Goal: Task Accomplishment & Management: Manage account settings

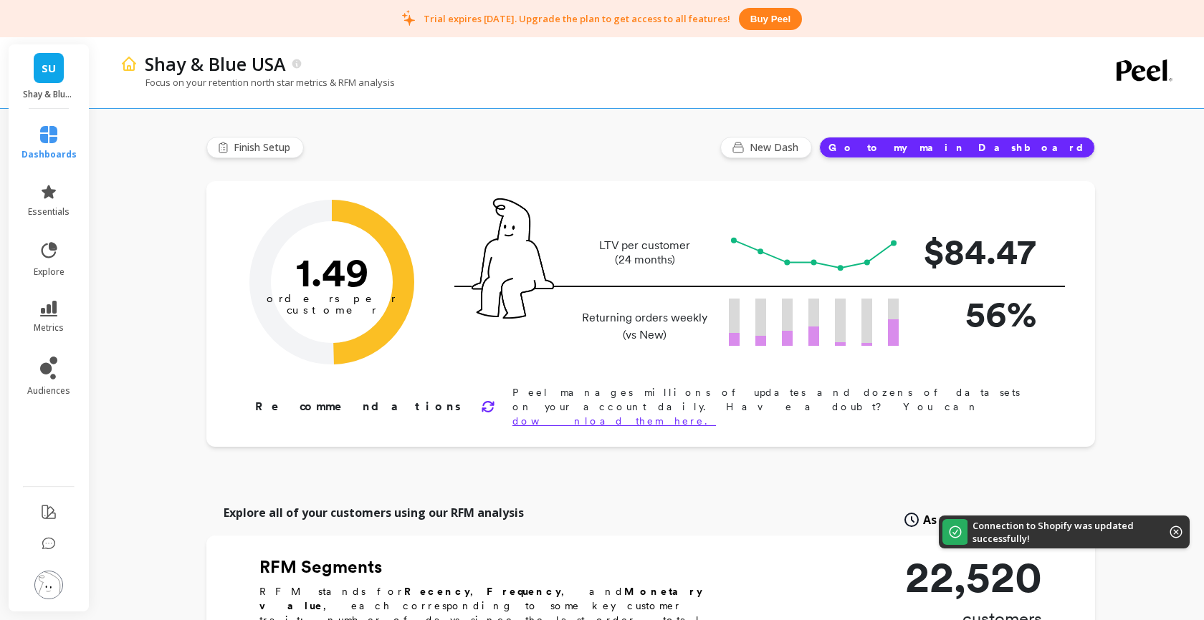
click at [1177, 532] on icon at bounding box center [1175, 532] width 13 height 13
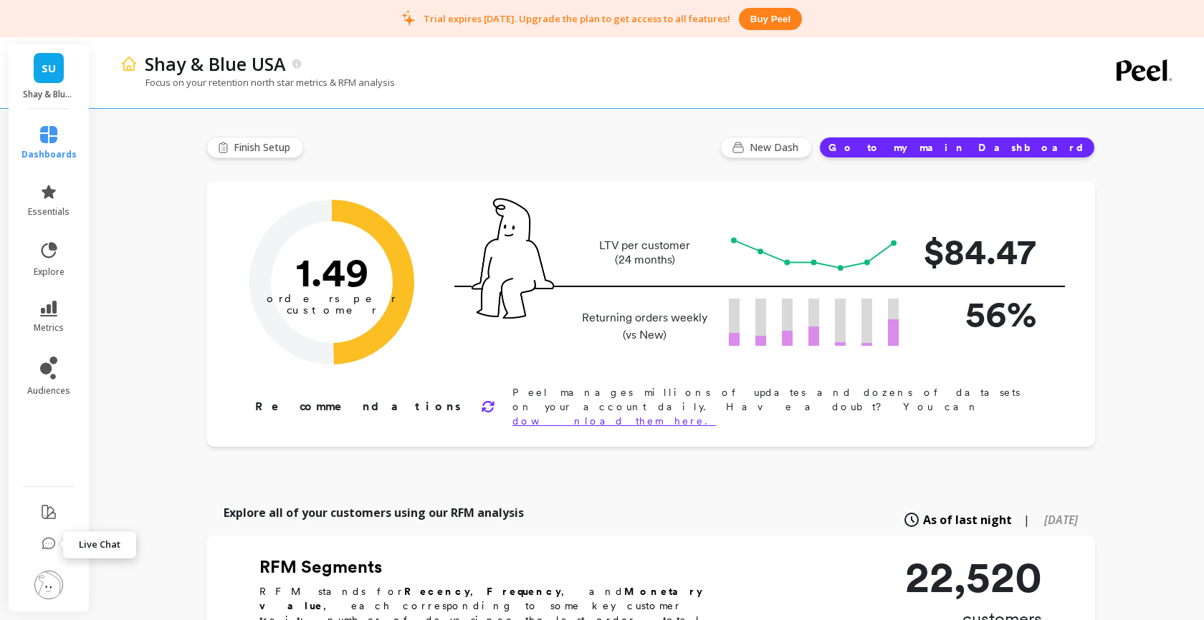
click at [46, 541] on icon at bounding box center [49, 544] width 14 height 14
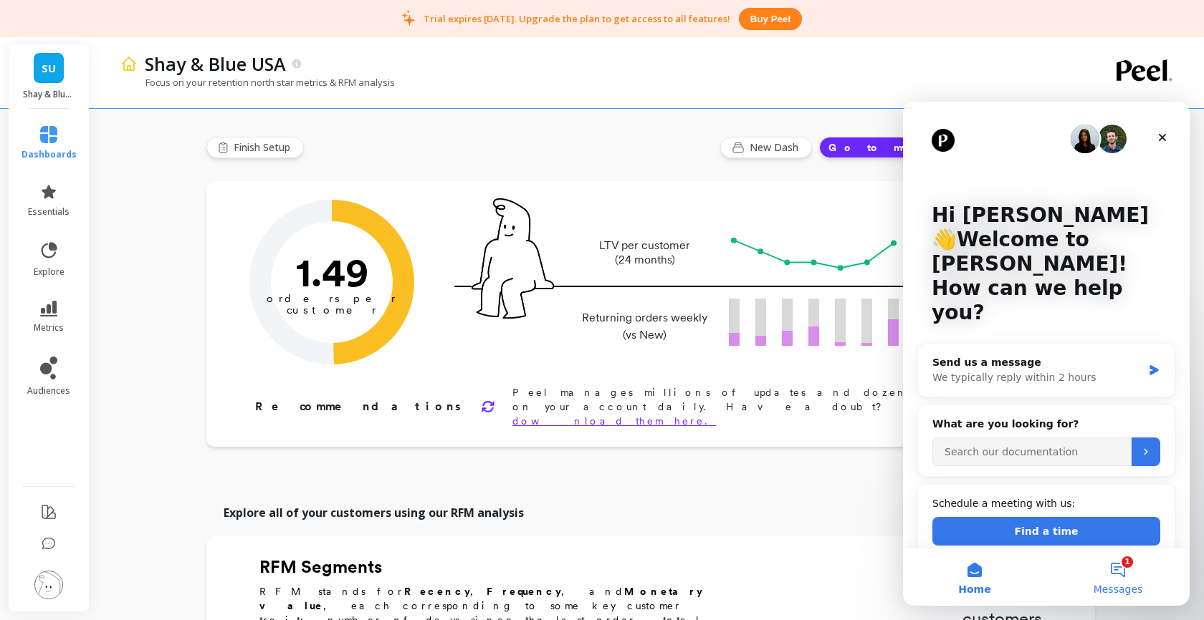
click at [1119, 570] on button "1 Messages" at bounding box center [1117, 577] width 143 height 57
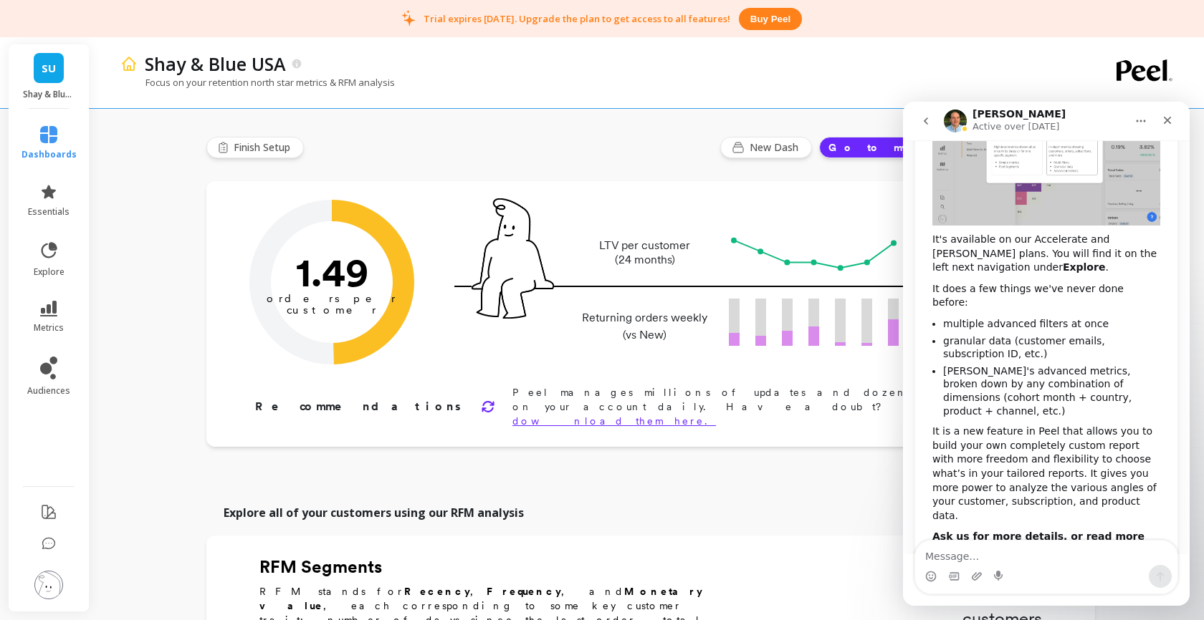
scroll to position [262, 0]
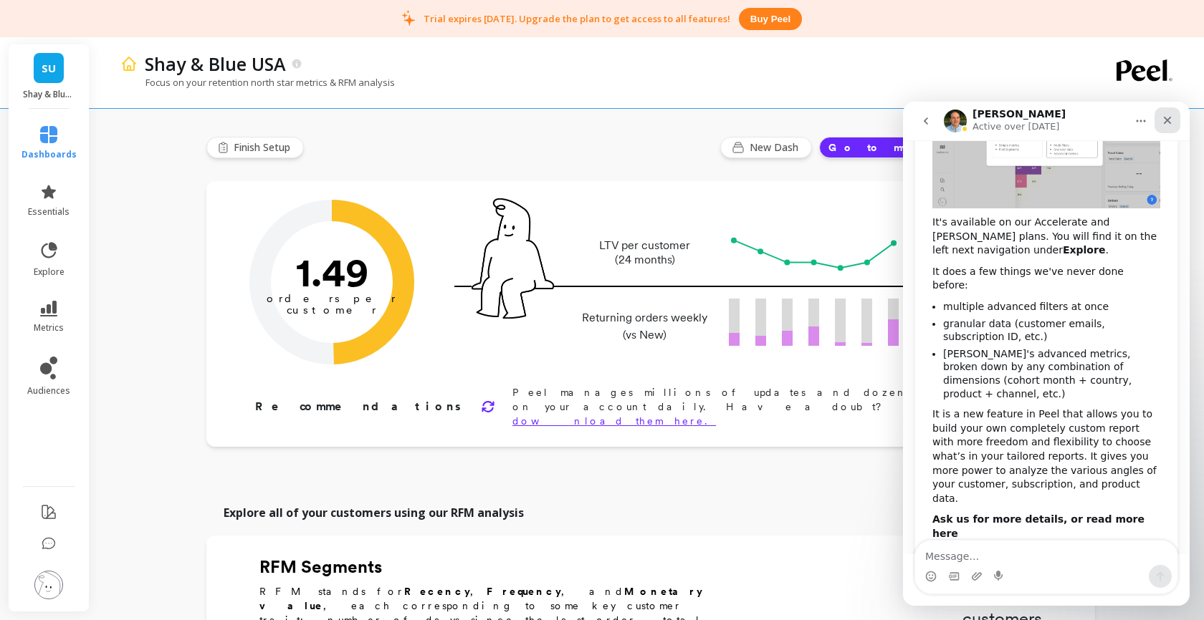
click at [1166, 117] on icon "Close" at bounding box center [1166, 120] width 11 height 11
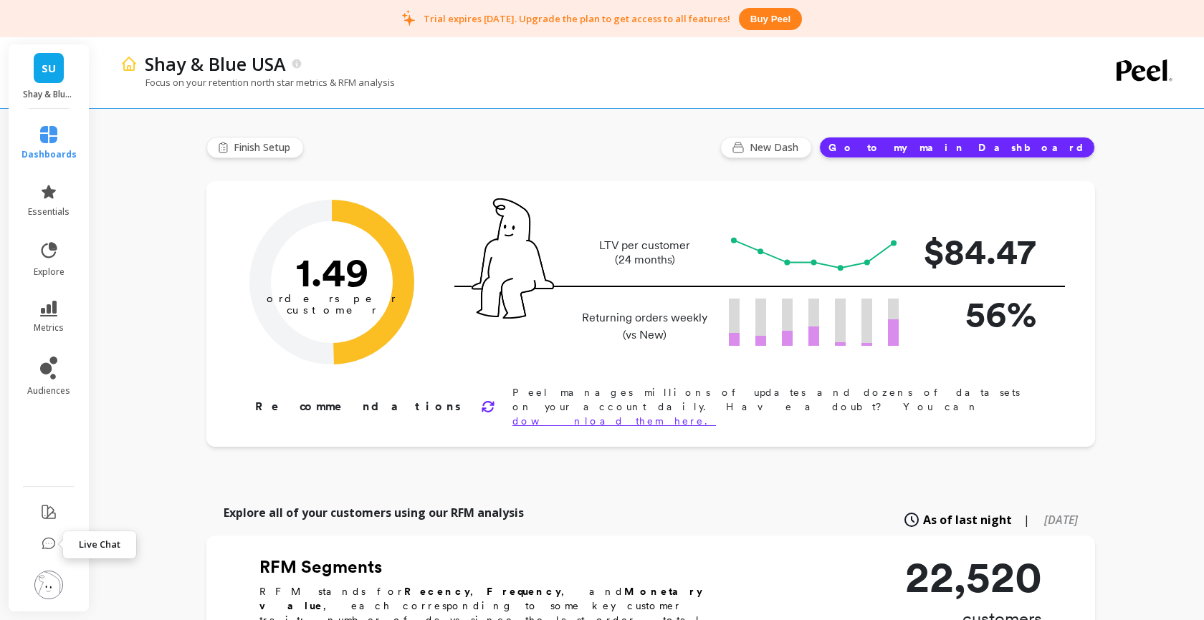
click at [52, 541] on icon at bounding box center [49, 544] width 14 height 14
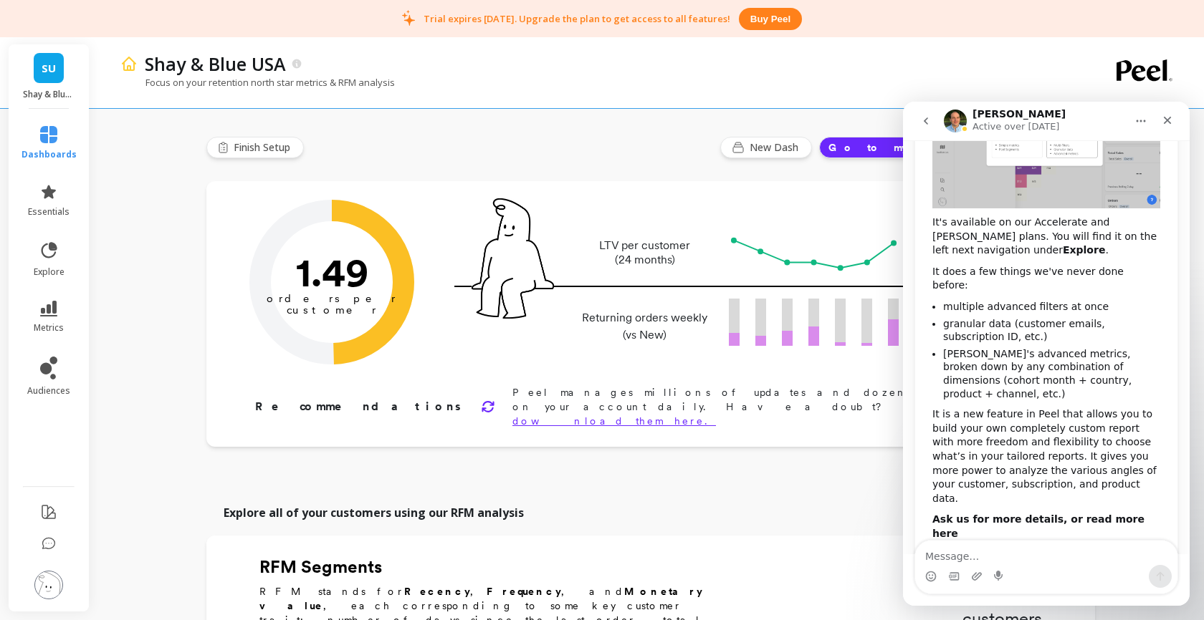
click at [927, 118] on icon "go back" at bounding box center [926, 121] width 4 height 7
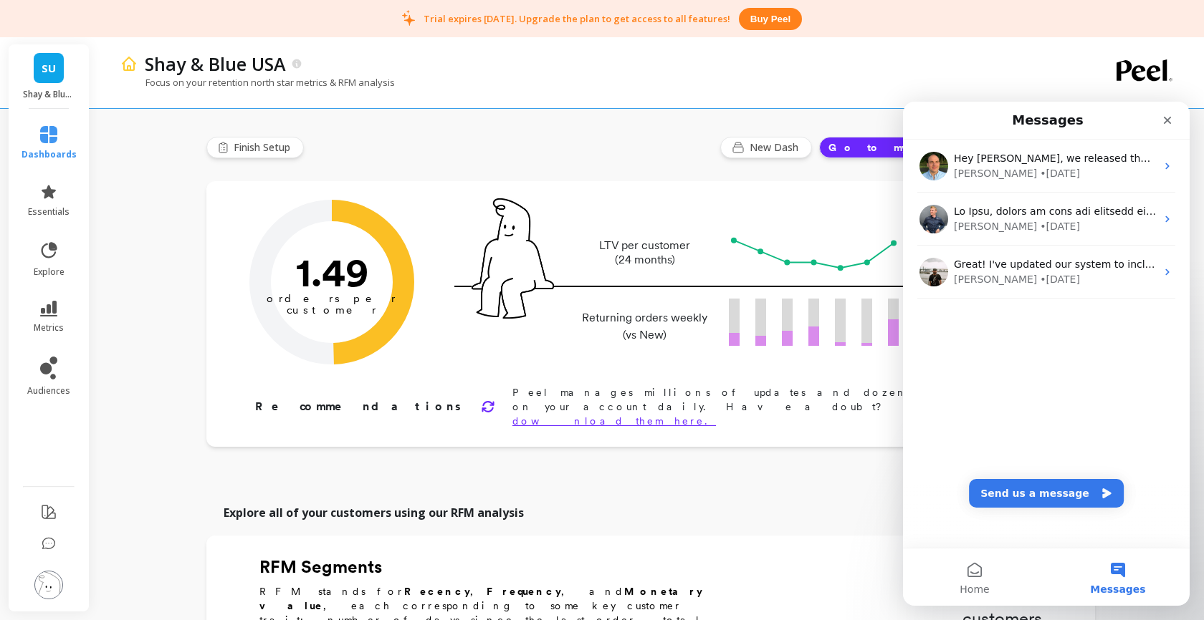
scroll to position [0, 0]
click at [1024, 488] on button "Send us a message" at bounding box center [1046, 493] width 155 height 29
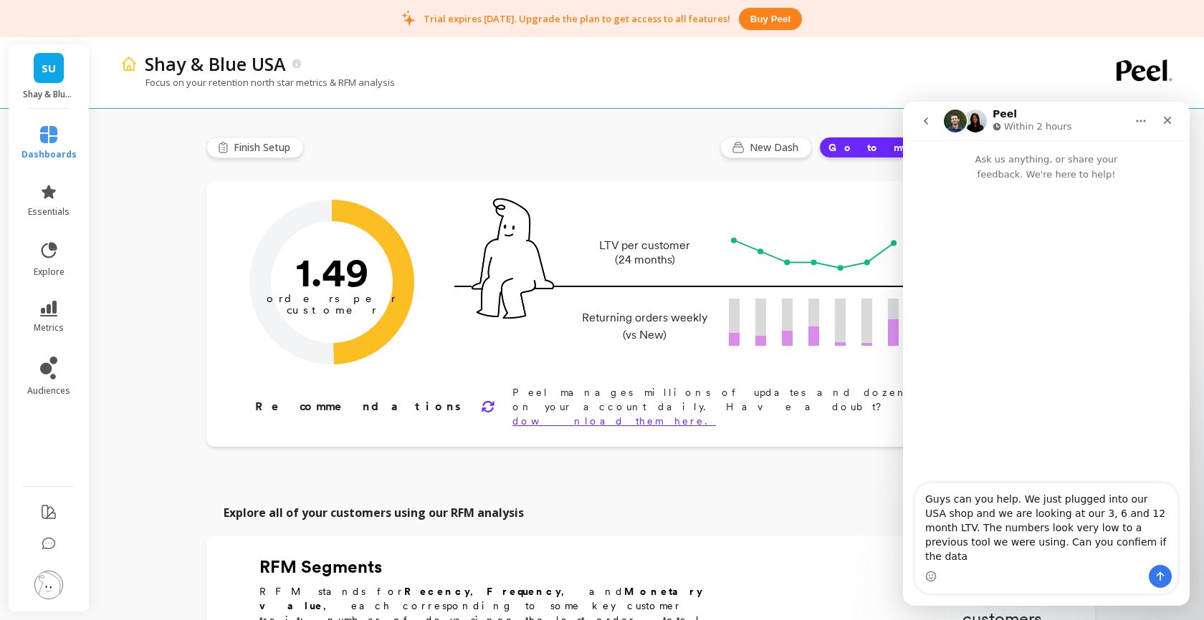
click at [1045, 557] on textarea "Guys can you help. We just plugged into our USA shop and we are looking at our …" at bounding box center [1046, 525] width 262 height 82
click at [1126, 558] on textarea "Guys can you help. We just plugged into our USA shop and we are looking at our …" at bounding box center [1046, 525] width 262 height 82
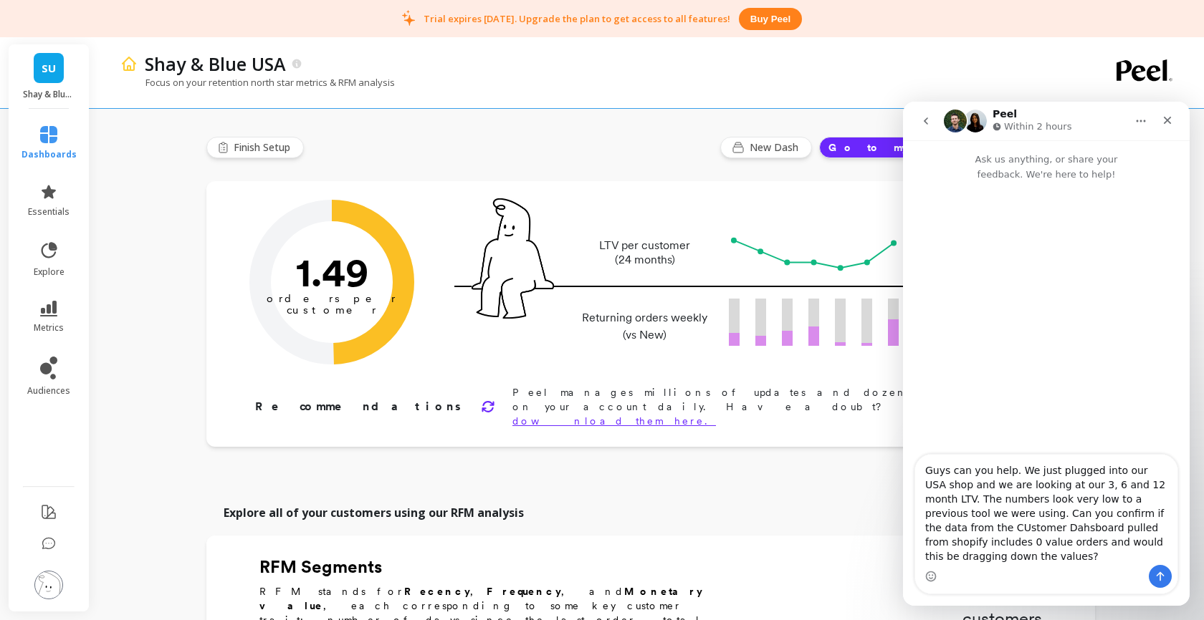
click at [947, 529] on textarea "Guys can you help. We just plugged into our USA shop and we are looking at our …" at bounding box center [1046, 510] width 262 height 110
click at [990, 528] on textarea "Guys can you help. We just plugged into our USA shop and we are looking at our …" at bounding box center [1046, 510] width 262 height 110
type textarea "Guys can you help. We just plugged into our USA shop and we are looking at our …"
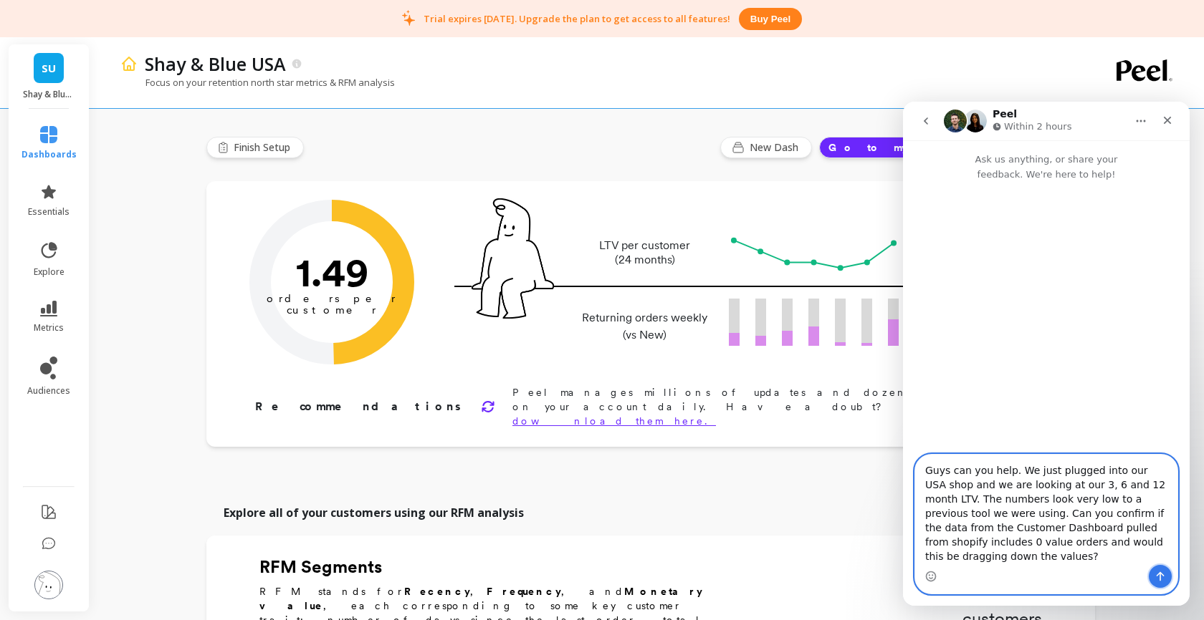
click at [1164, 575] on icon "Send a message…" at bounding box center [1159, 576] width 11 height 11
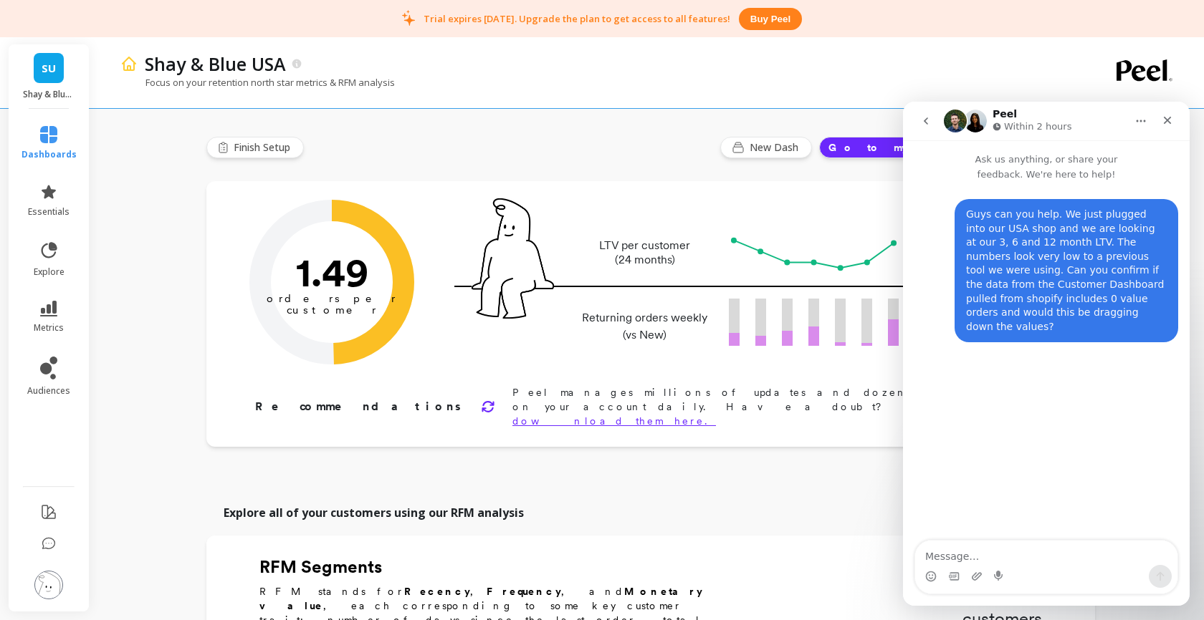
click at [47, 134] on icon at bounding box center [48, 134] width 17 height 17
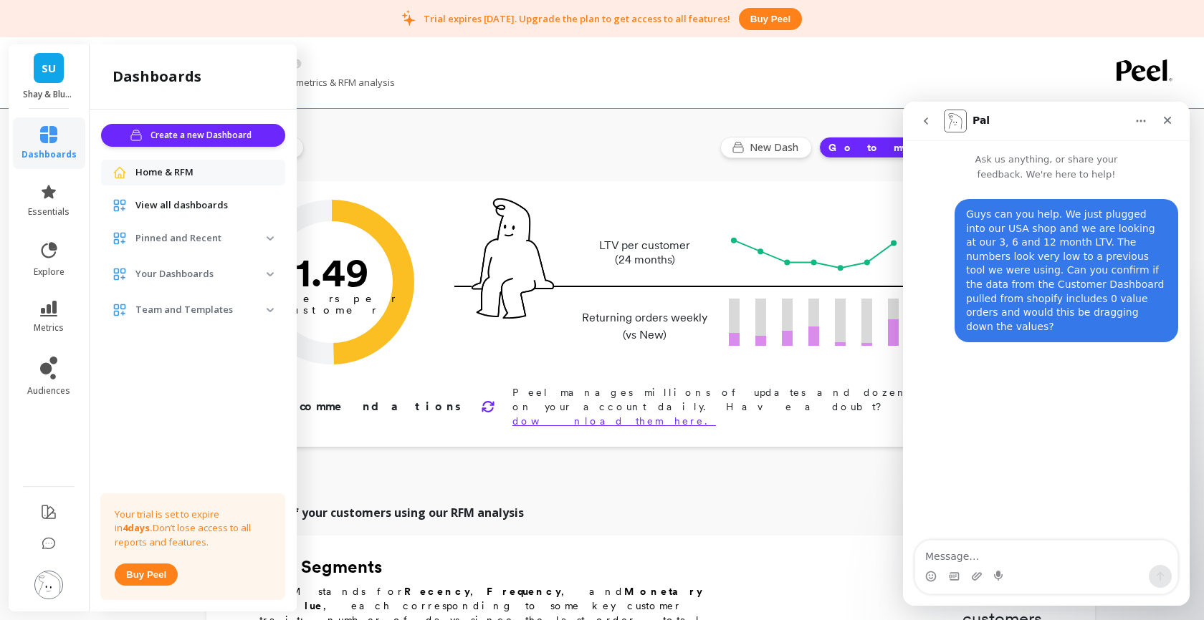
click at [178, 204] on span "View all dashboards" at bounding box center [181, 205] width 92 height 14
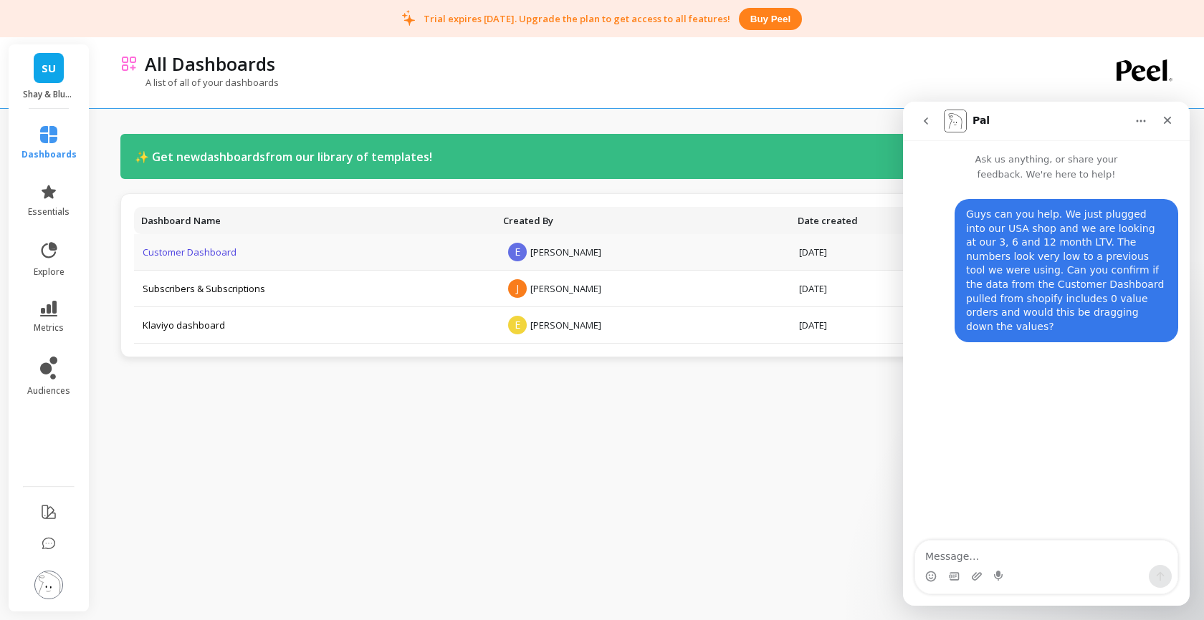
click at [196, 256] on link "Customer Dashboard" at bounding box center [190, 252] width 94 height 13
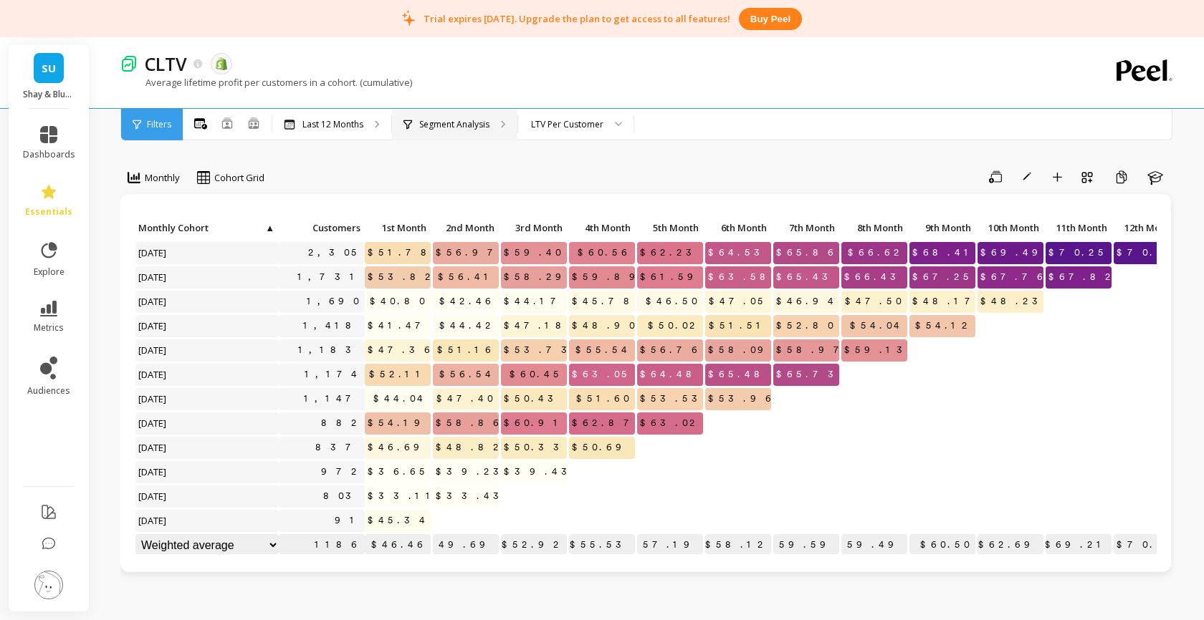
click at [460, 123] on p "Segment Analysis" at bounding box center [454, 124] width 70 height 11
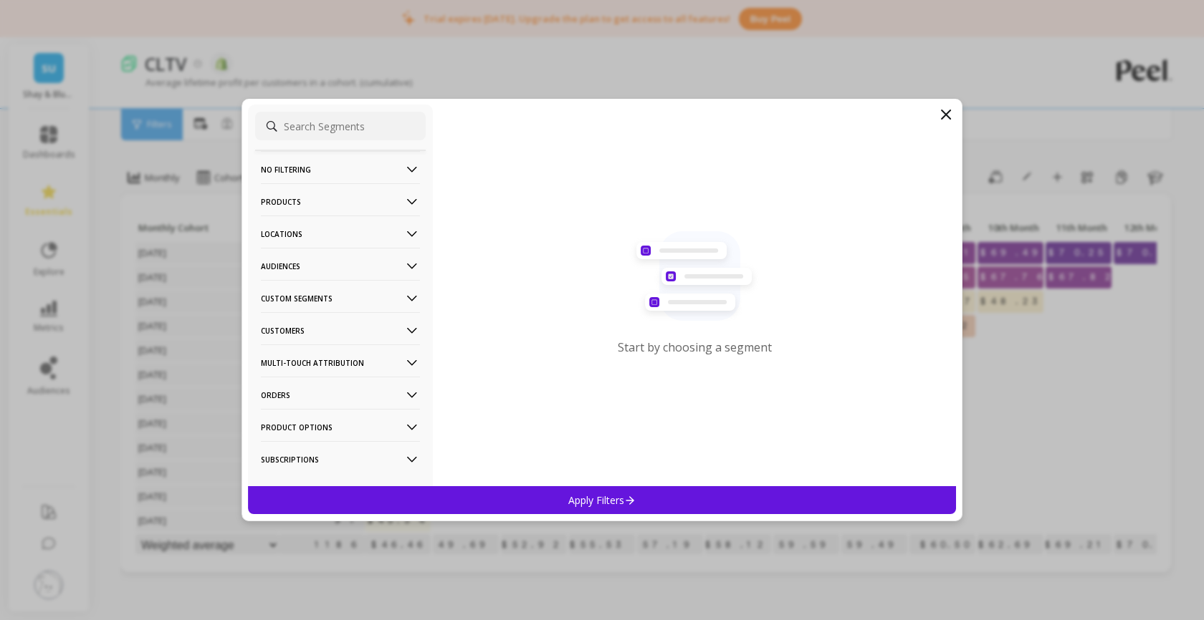
click at [335, 389] on p "Orders" at bounding box center [340, 395] width 159 height 37
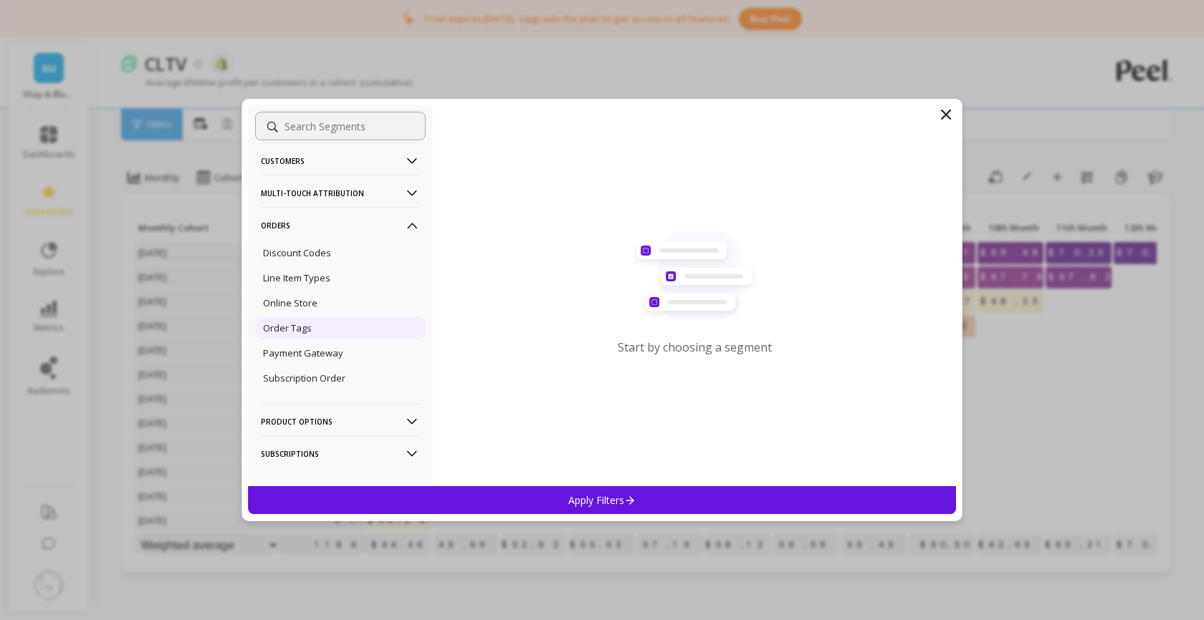
click at [304, 329] on p "Order Tags" at bounding box center [287, 328] width 49 height 13
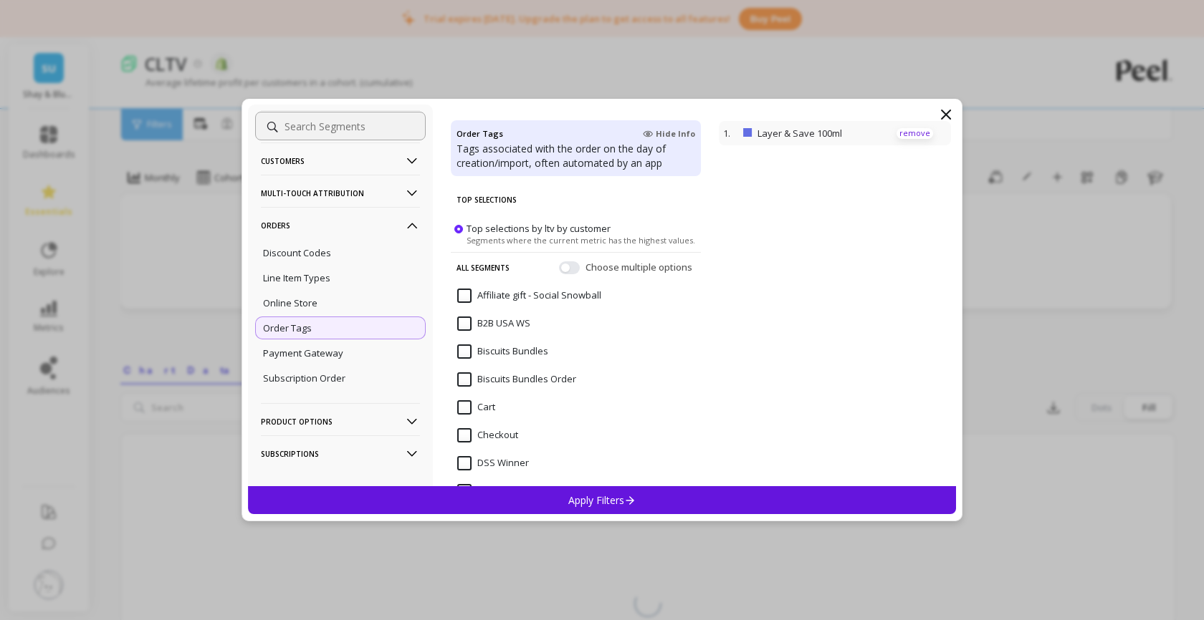
click at [917, 131] on p "remove" at bounding box center [914, 133] width 37 height 11
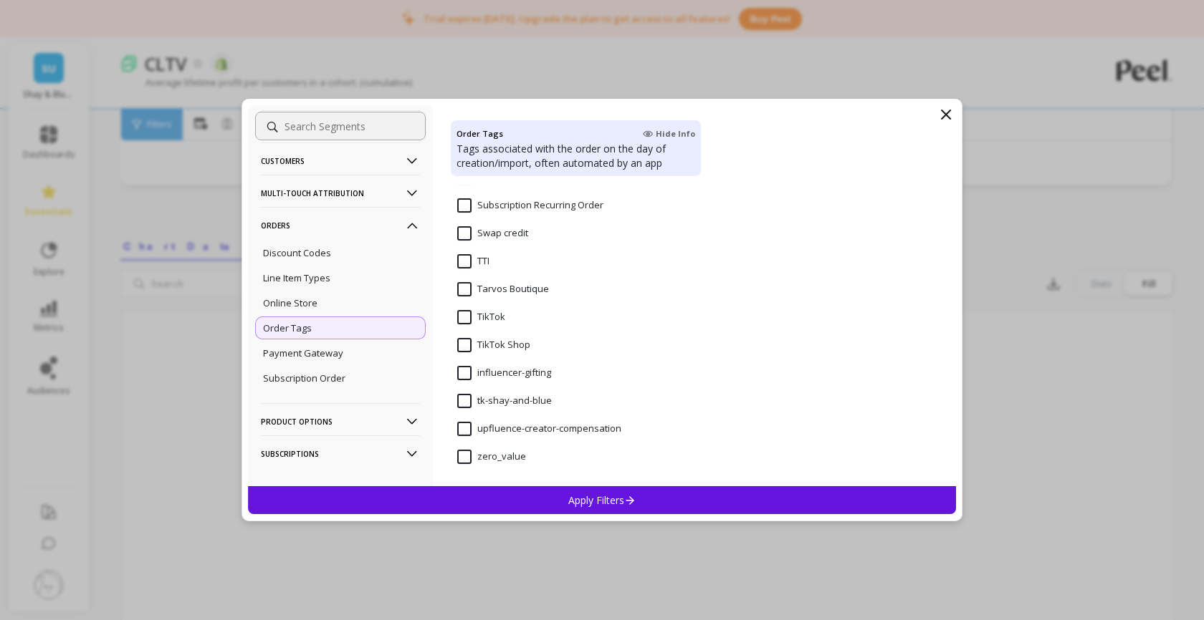
scroll to position [163, 0]
click at [369, 420] on p "Product Options" at bounding box center [340, 421] width 159 height 37
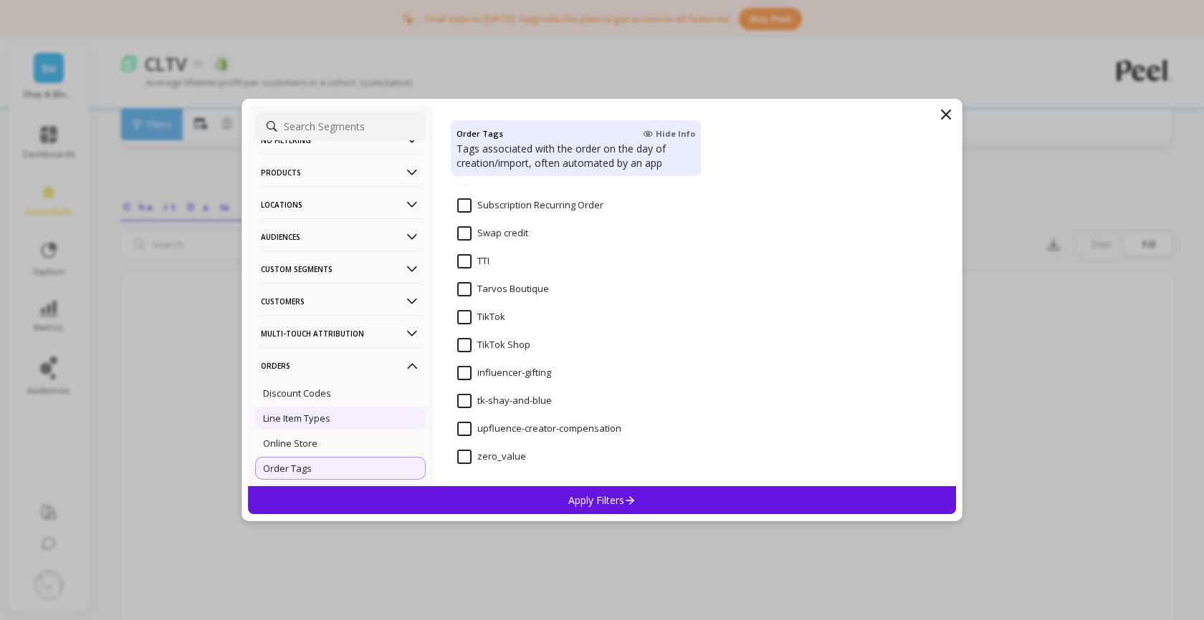
scroll to position [0, 0]
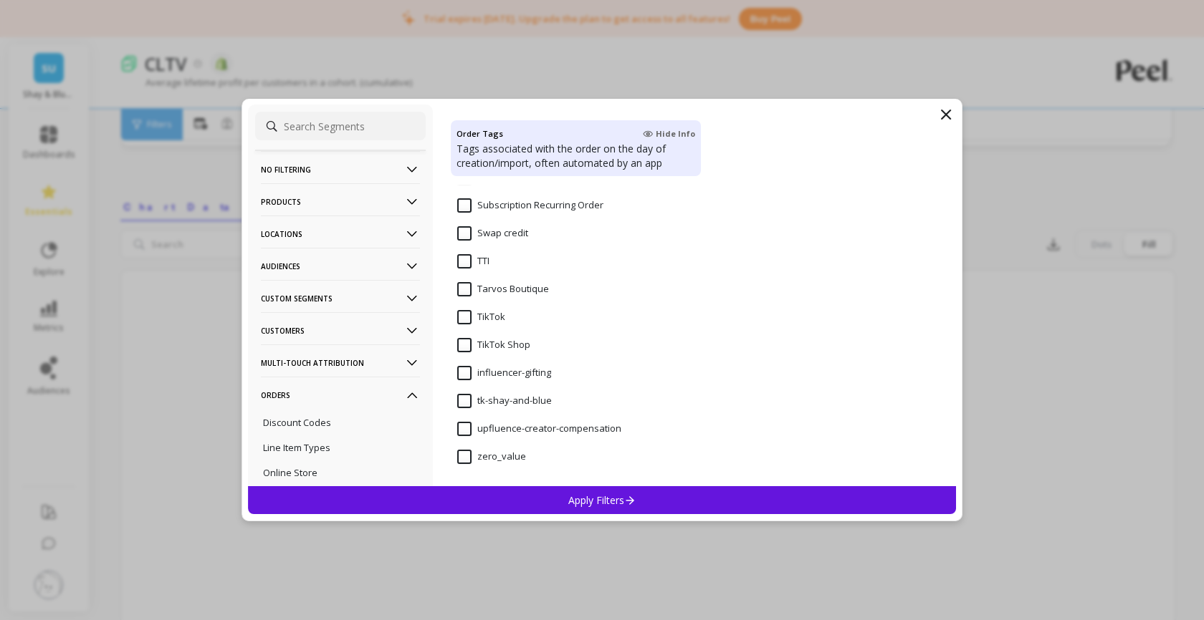
click at [370, 295] on p "Custom Segments" at bounding box center [340, 298] width 159 height 37
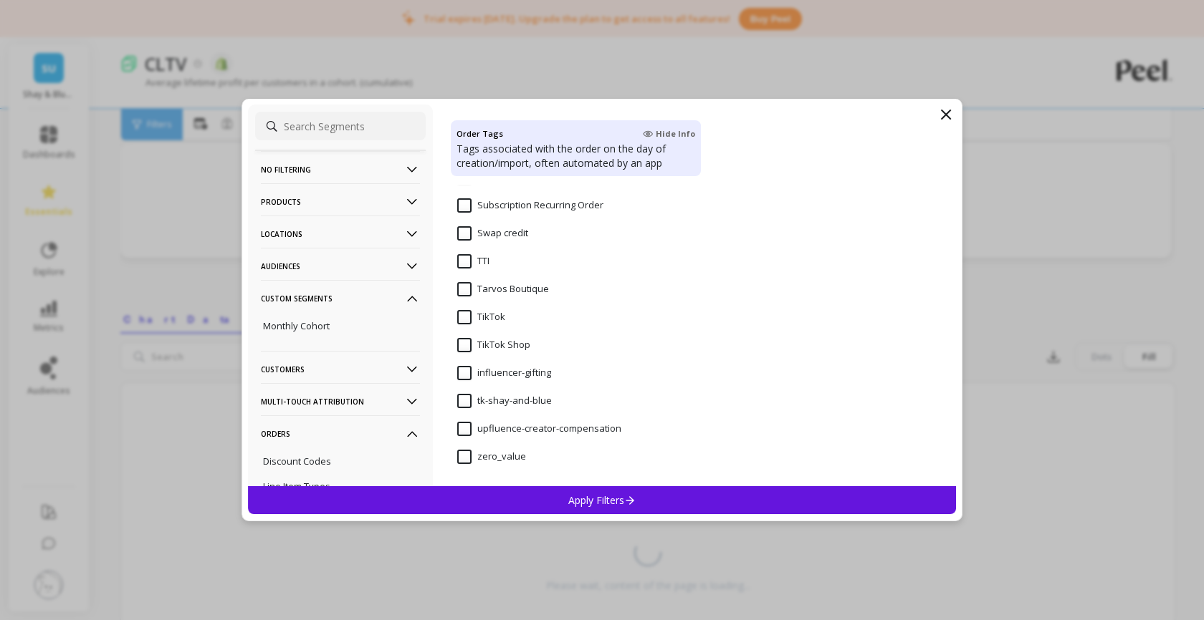
scroll to position [31, 0]
click at [374, 164] on p "No filtering" at bounding box center [340, 169] width 159 height 37
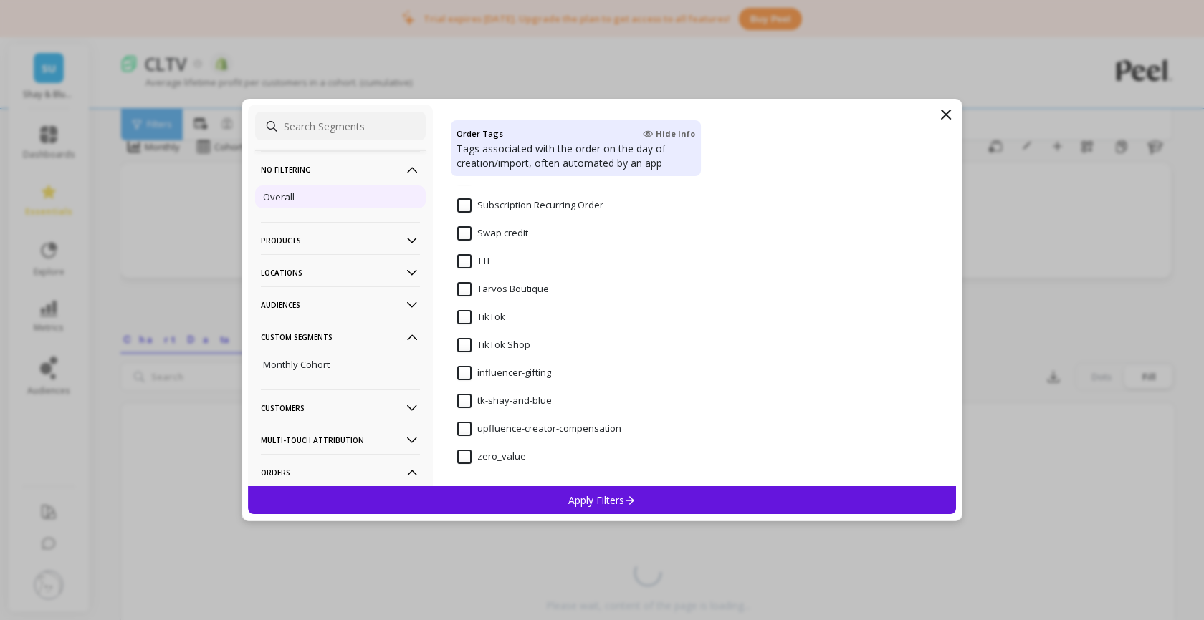
scroll to position [0, 0]
click at [292, 198] on p "Overall" at bounding box center [279, 197] width 32 height 13
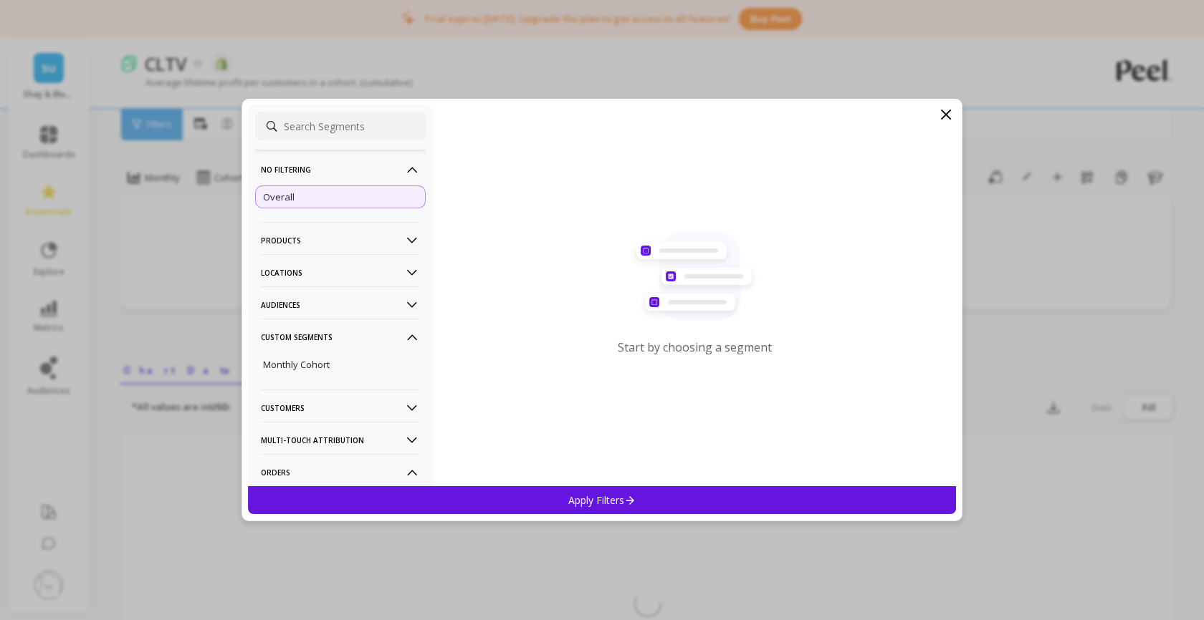
click at [335, 241] on p "Products" at bounding box center [340, 240] width 159 height 37
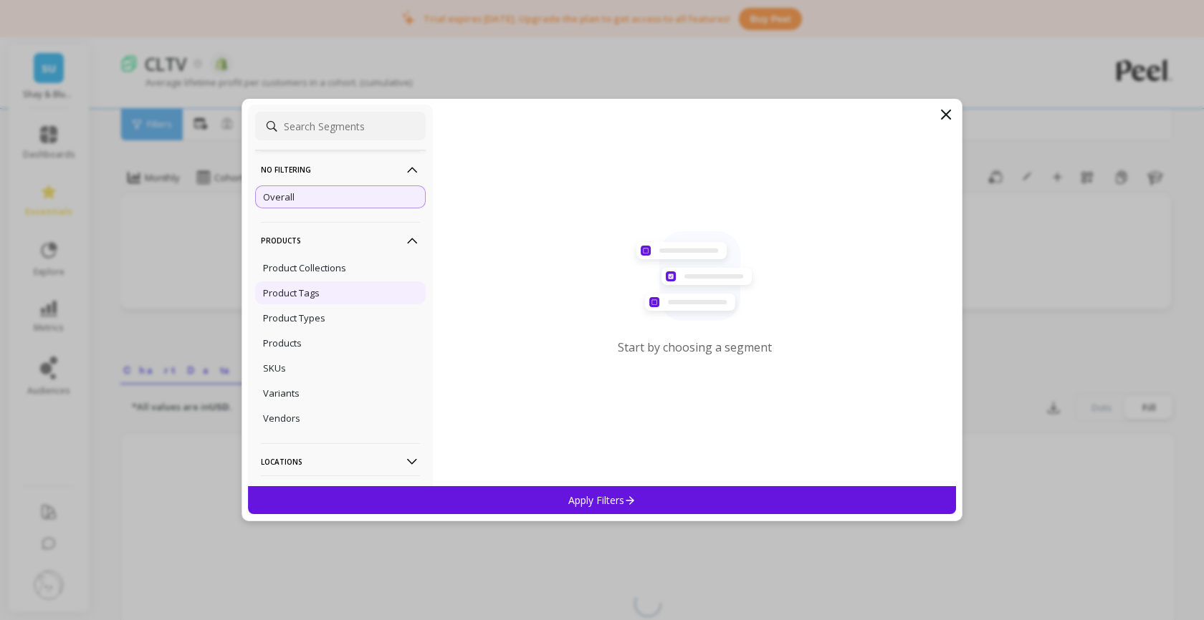
click at [320, 292] on p "Product Tags" at bounding box center [291, 293] width 57 height 13
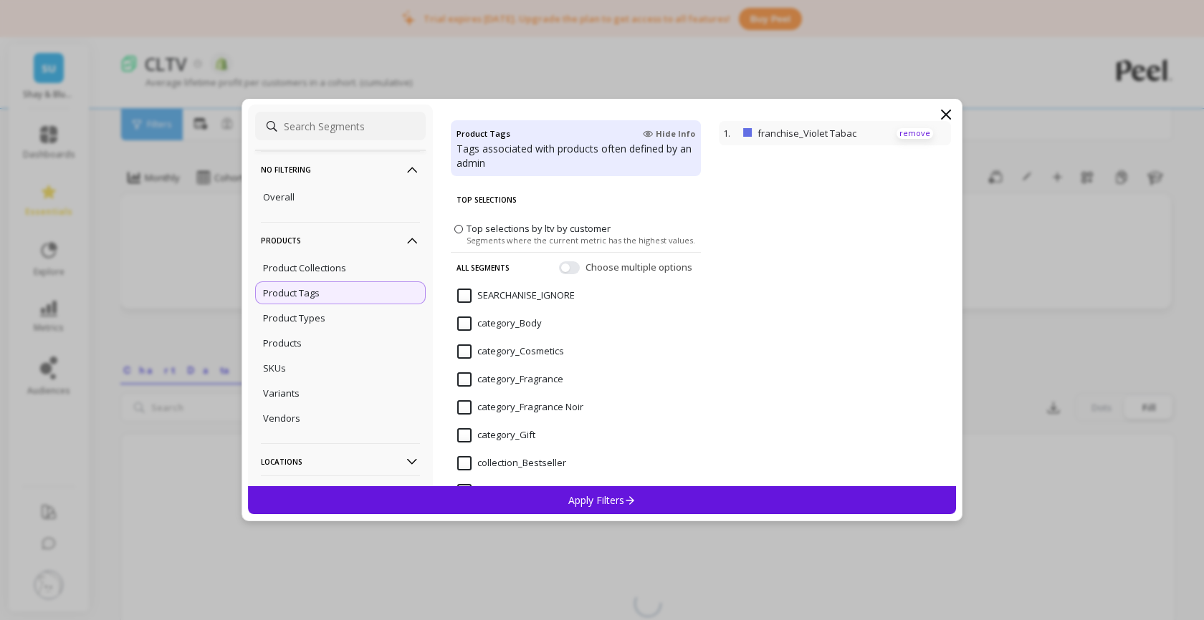
click at [916, 132] on p "remove" at bounding box center [914, 133] width 37 height 11
click at [608, 264] on span "Choose multiple options" at bounding box center [640, 268] width 110 height 14
click at [570, 267] on button "button" at bounding box center [569, 268] width 21 height 13
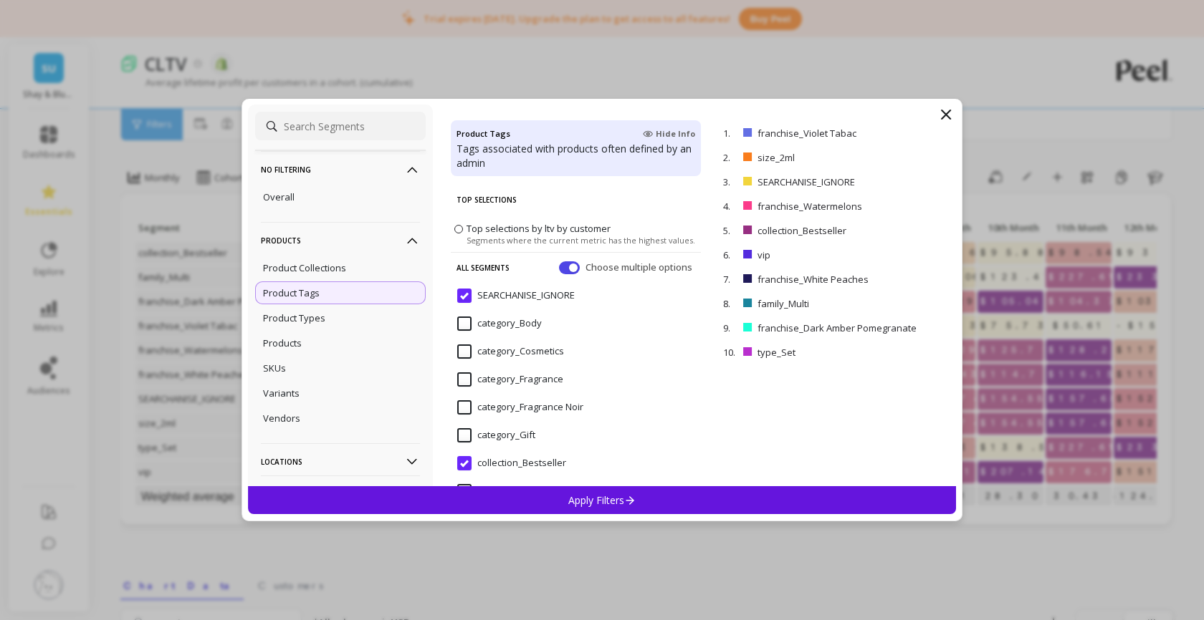
click at [946, 112] on icon at bounding box center [945, 114] width 9 height 9
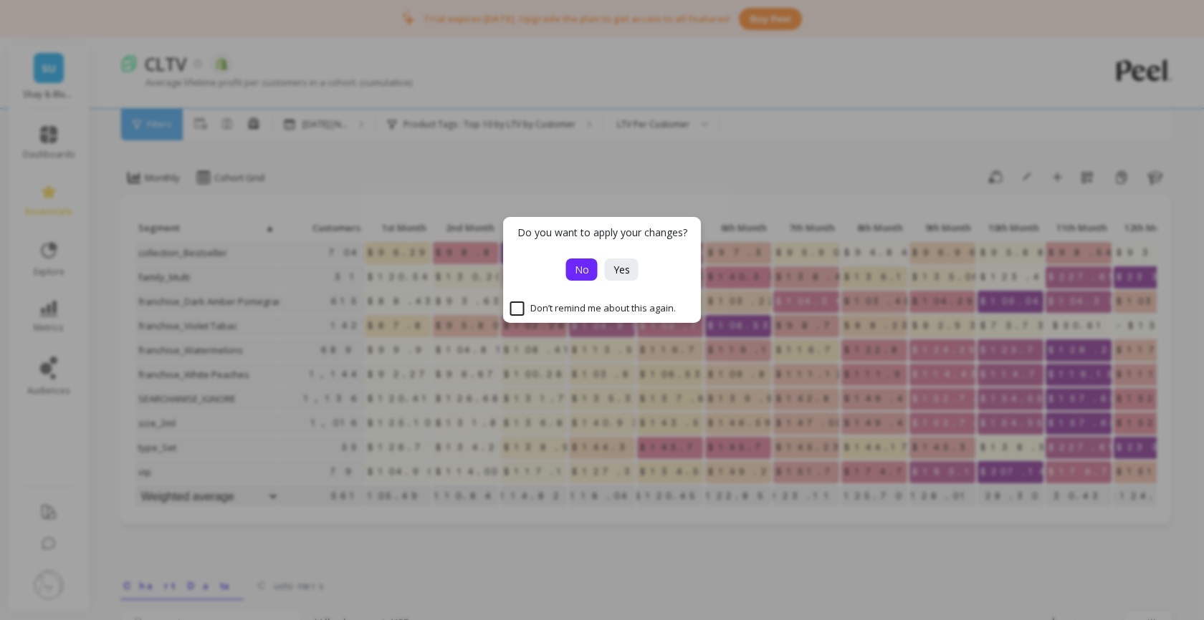
click at [584, 267] on span "No" at bounding box center [582, 270] width 14 height 14
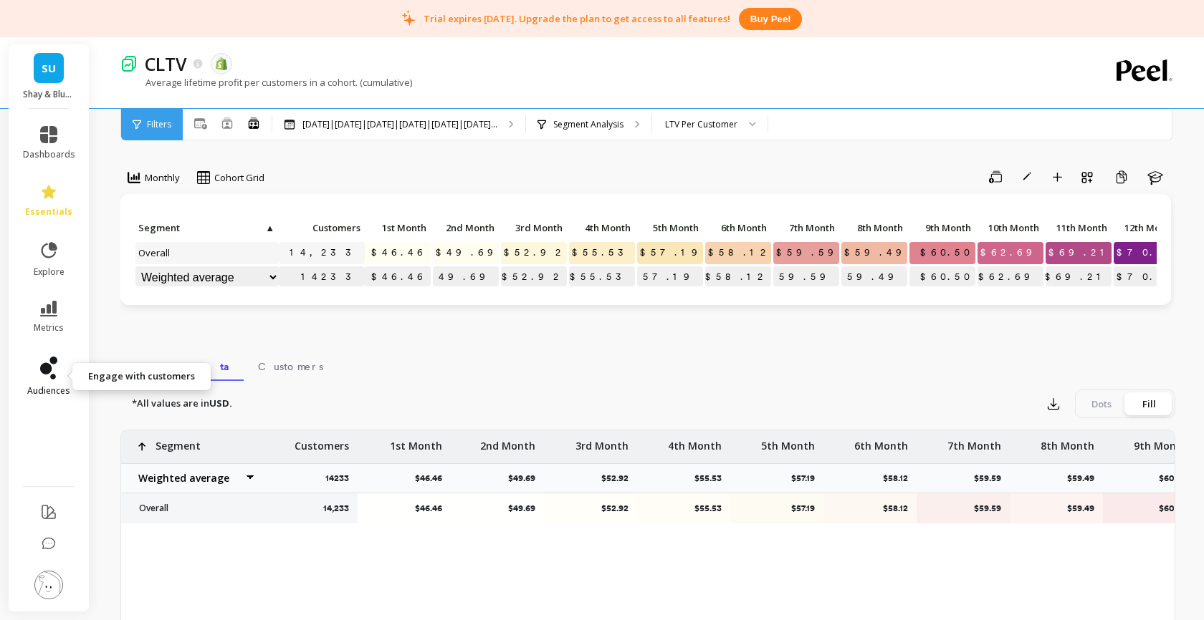
click at [43, 373] on icon at bounding box center [45, 368] width 11 height 11
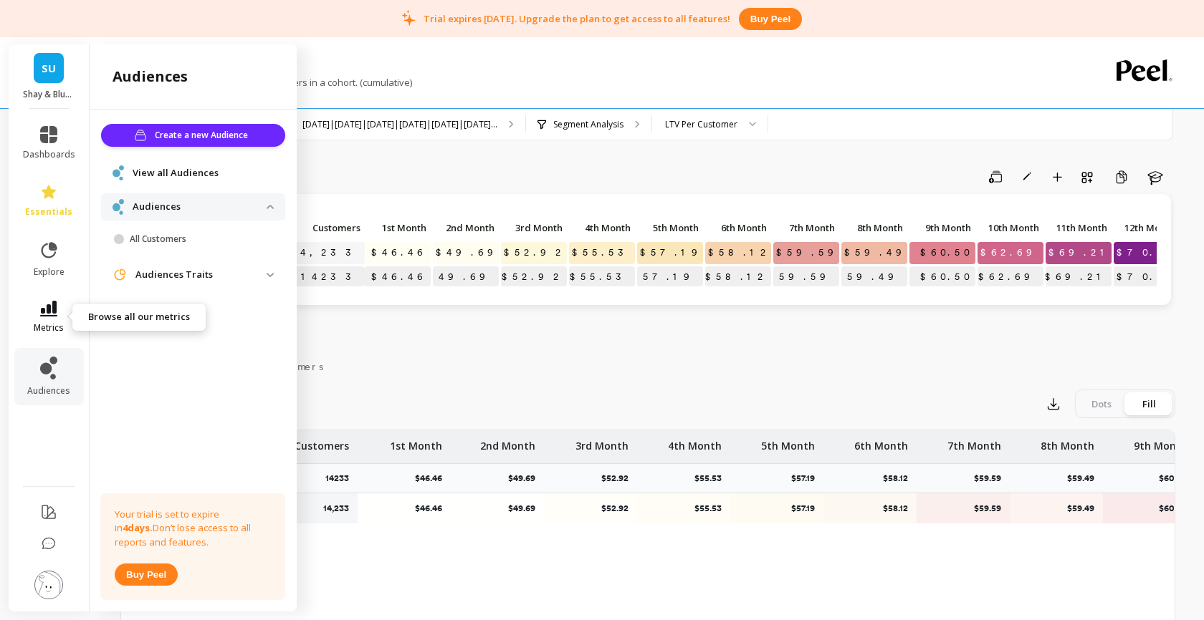
click at [52, 312] on icon at bounding box center [48, 309] width 17 height 16
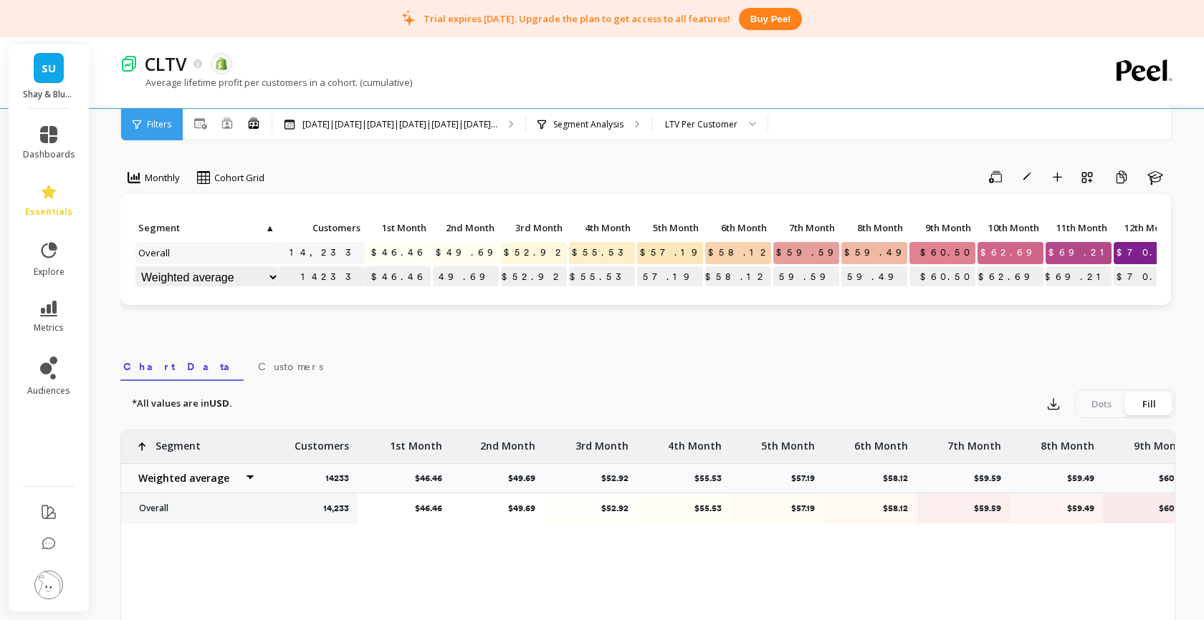
click at [926, 49] on div "CLTV The data you are viewing comes from: Shopify Average lifetime profit per c…" at bounding box center [588, 72] width 937 height 71
click at [52, 381] on link "audiences" at bounding box center [49, 377] width 52 height 40
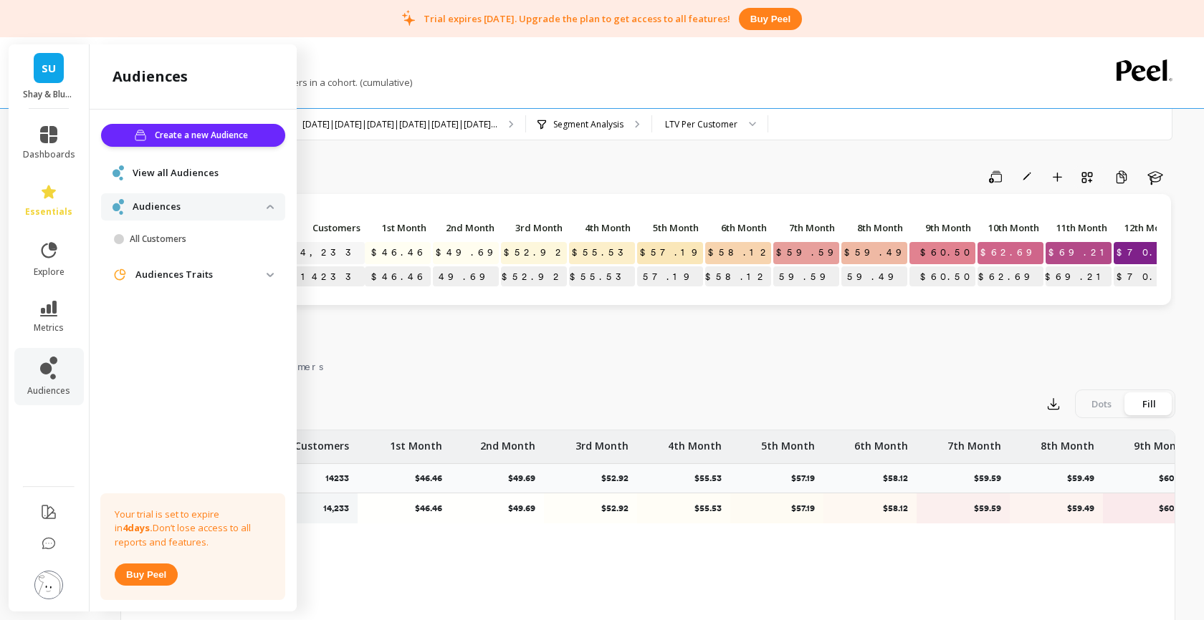
click at [264, 206] on p "Audiences" at bounding box center [200, 207] width 134 height 14
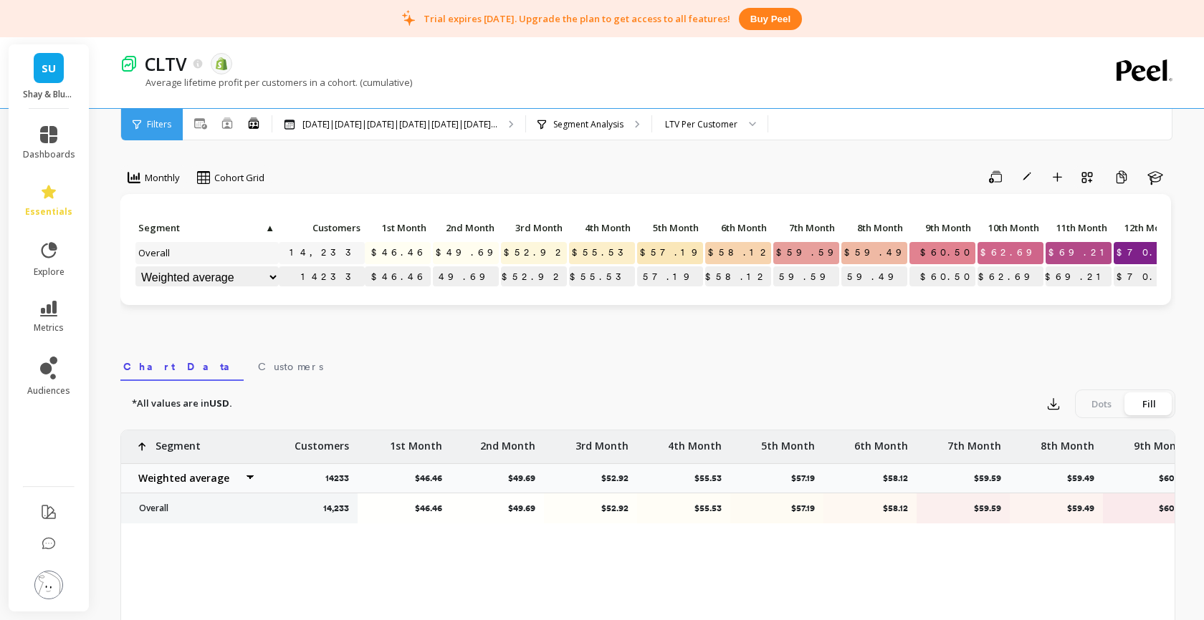
click at [456, 173] on div "Save Rename Add to Dashboard Create a Copy Learn" at bounding box center [724, 177] width 901 height 23
click at [168, 125] on span "Filters" at bounding box center [159, 124] width 24 height 11
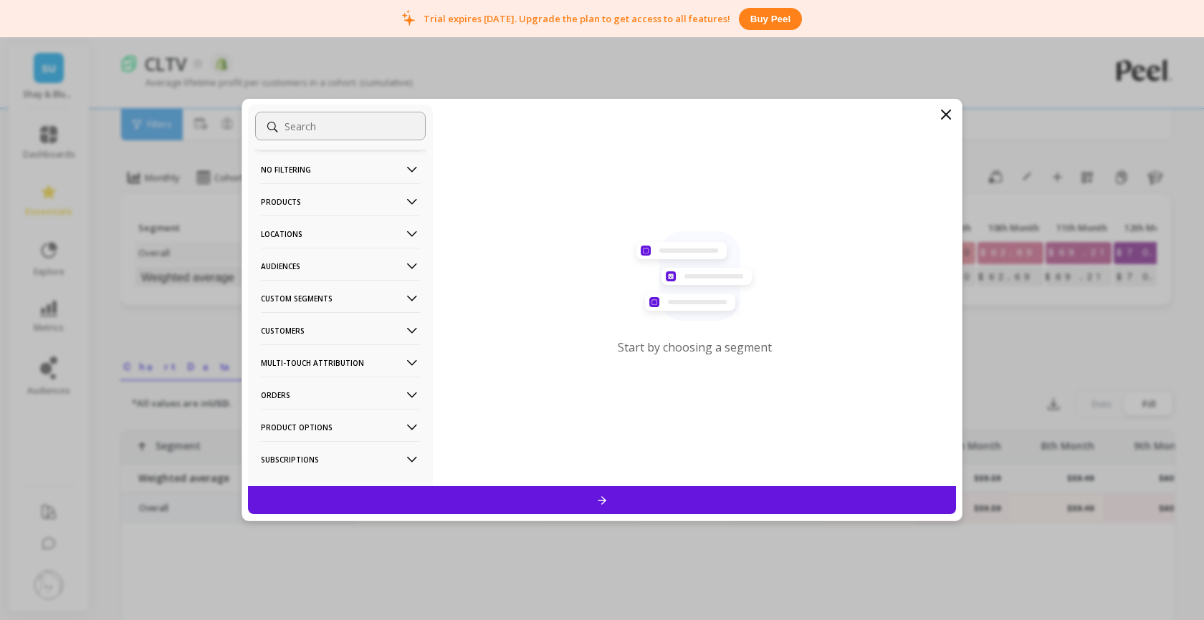
scroll to position [6, 0]
click at [342, 383] on p "Orders" at bounding box center [340, 389] width 159 height 37
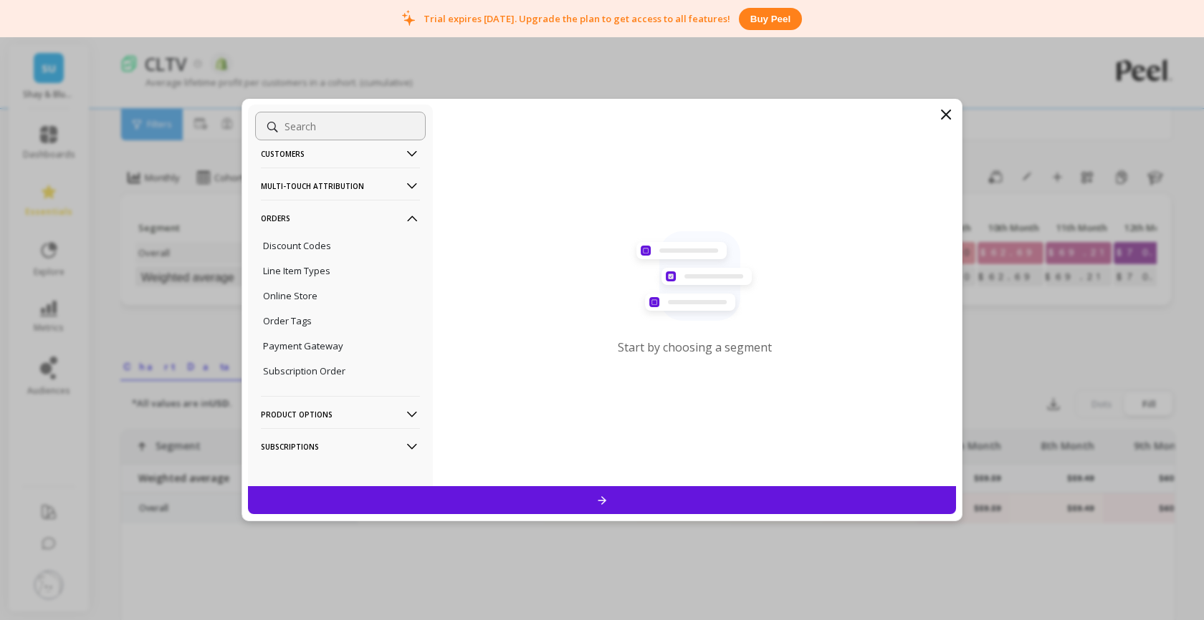
scroll to position [179, 0]
click at [366, 219] on p "Orders" at bounding box center [340, 216] width 159 height 37
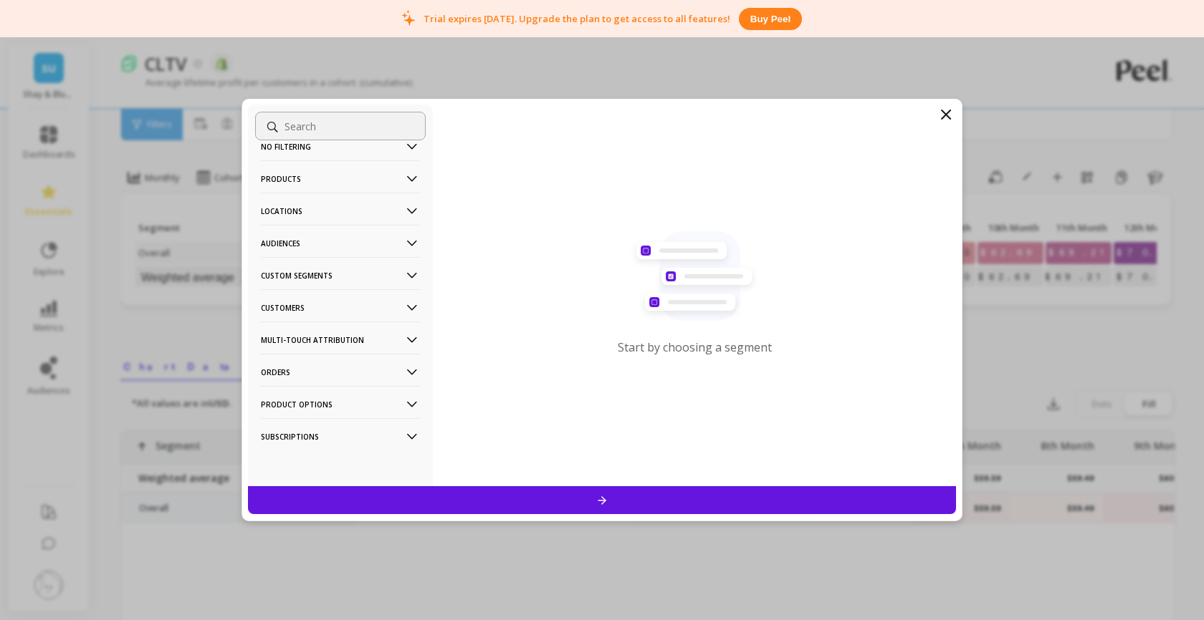
click at [944, 108] on icon at bounding box center [945, 114] width 17 height 17
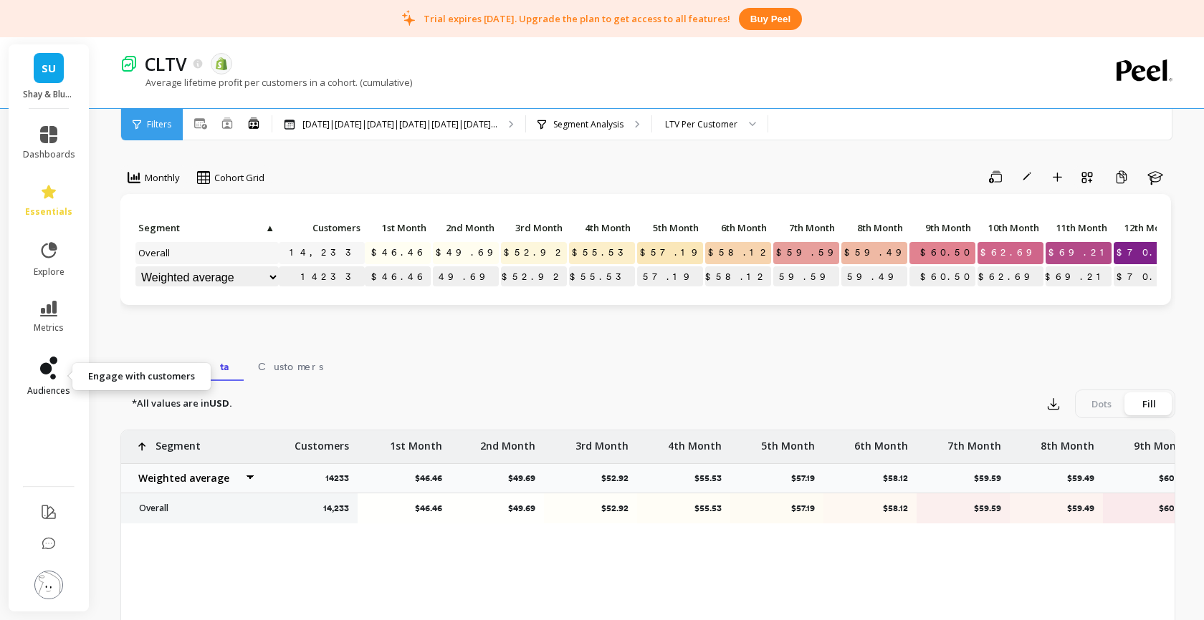
click at [35, 372] on link "audiences" at bounding box center [49, 377] width 52 height 40
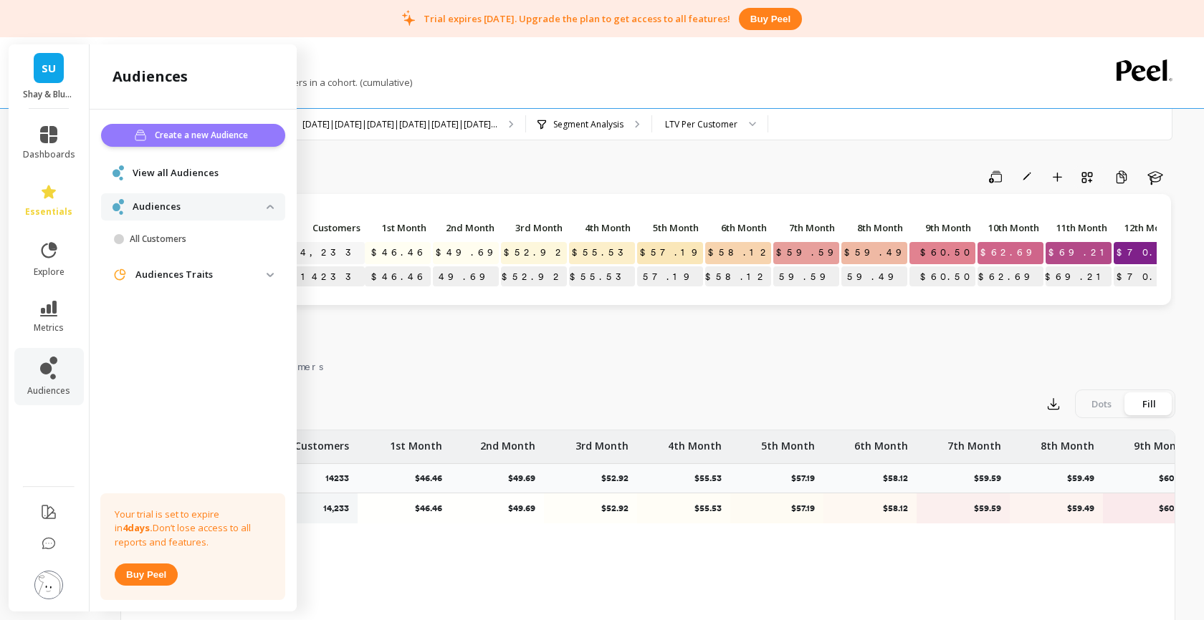
click at [219, 137] on span "Create a new Audience" at bounding box center [203, 135] width 97 height 14
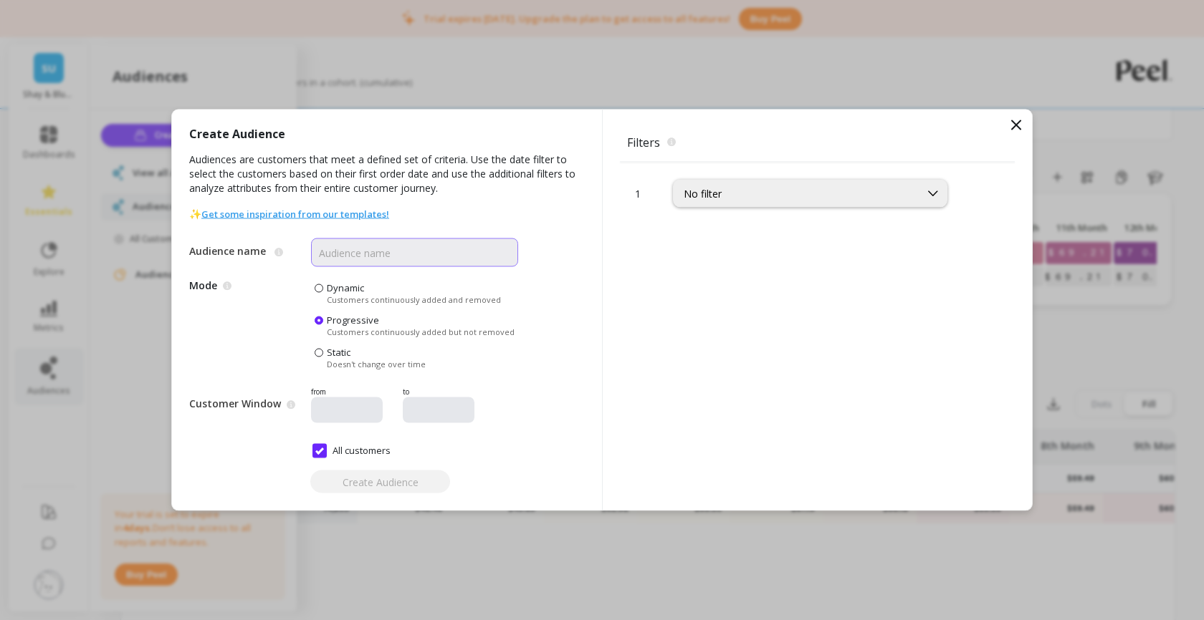
click at [373, 254] on input "Audience name" at bounding box center [414, 253] width 207 height 29
type input "n"
type input "Non Zero"
click at [805, 196] on div "No filter" at bounding box center [797, 194] width 226 height 14
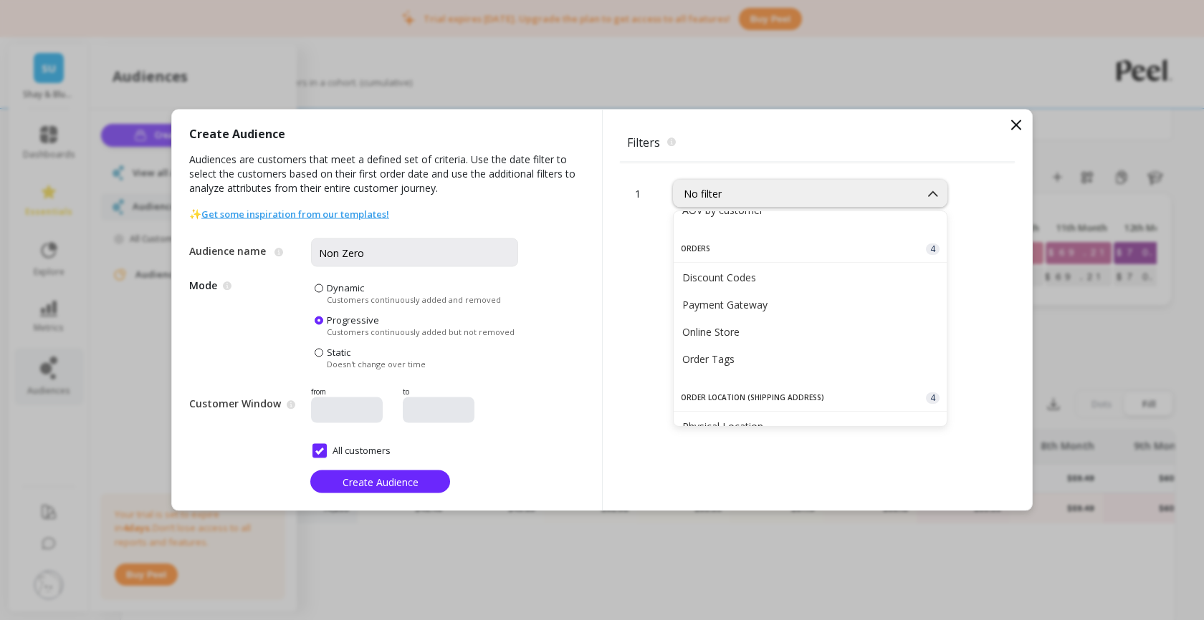
scroll to position [388, 0]
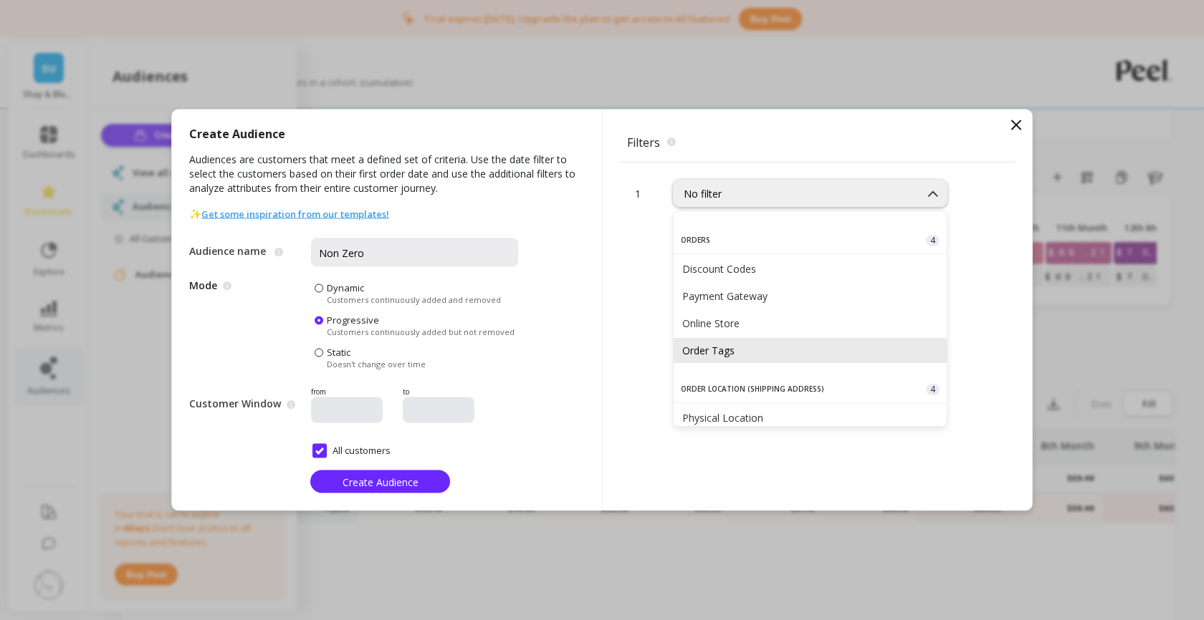
click at [744, 345] on div "Order Tags" at bounding box center [810, 351] width 256 height 14
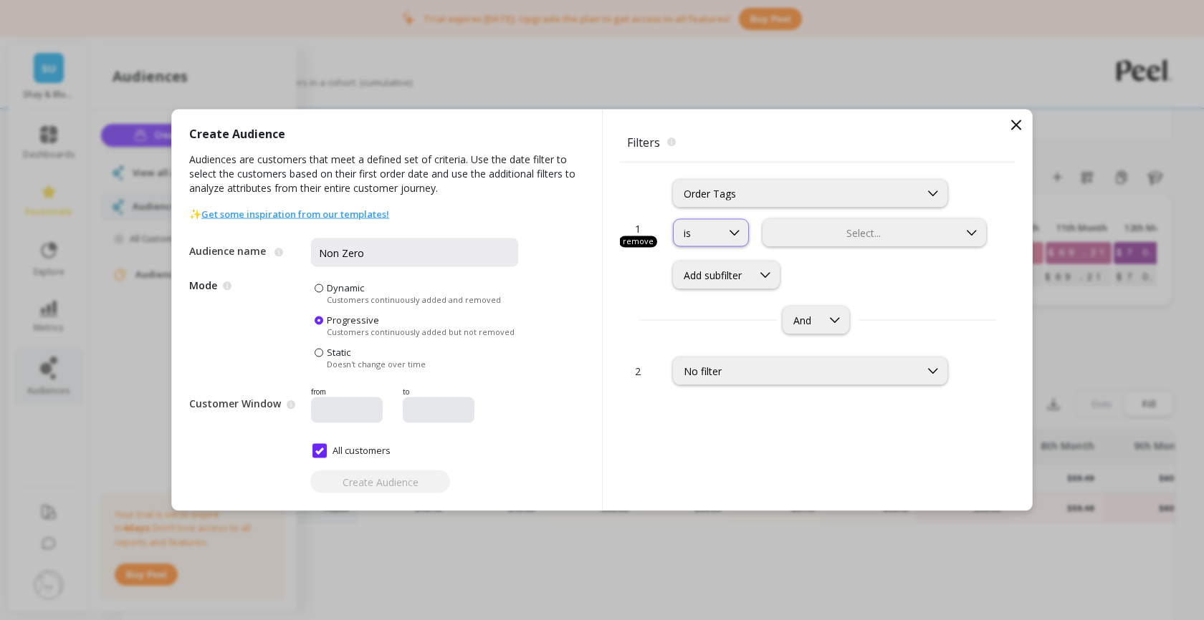
click at [723, 231] on div at bounding box center [734, 233] width 27 height 27
click at [707, 292] on div "is not" at bounding box center [726, 296] width 89 height 14
click at [808, 238] on div at bounding box center [860, 233] width 192 height 14
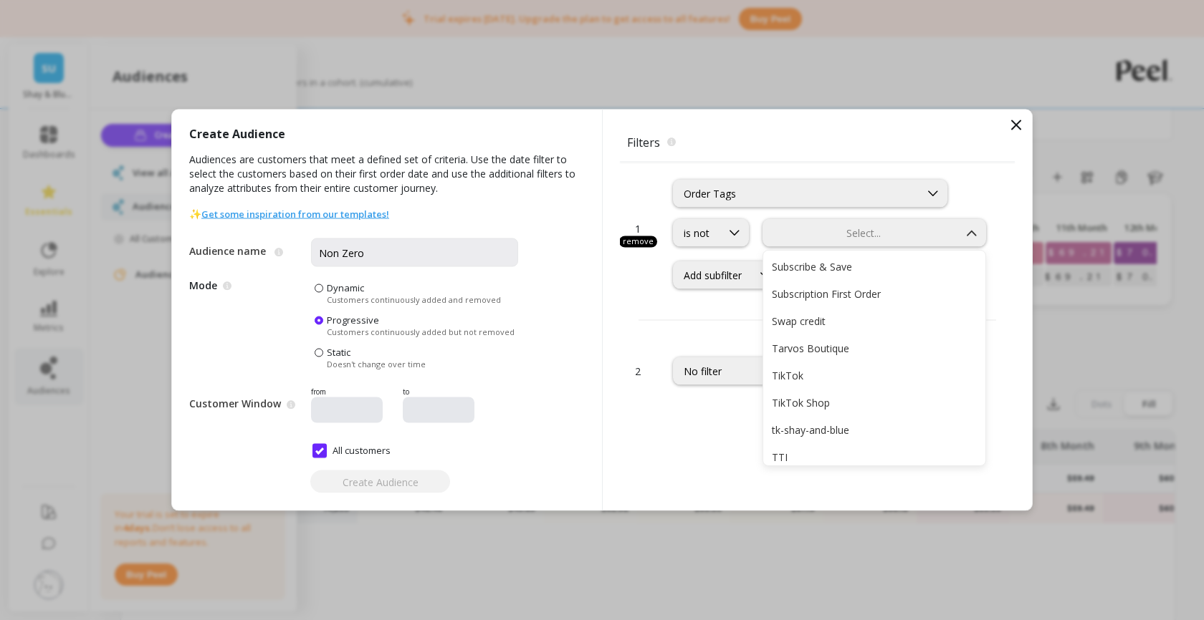
scroll to position [987, 0]
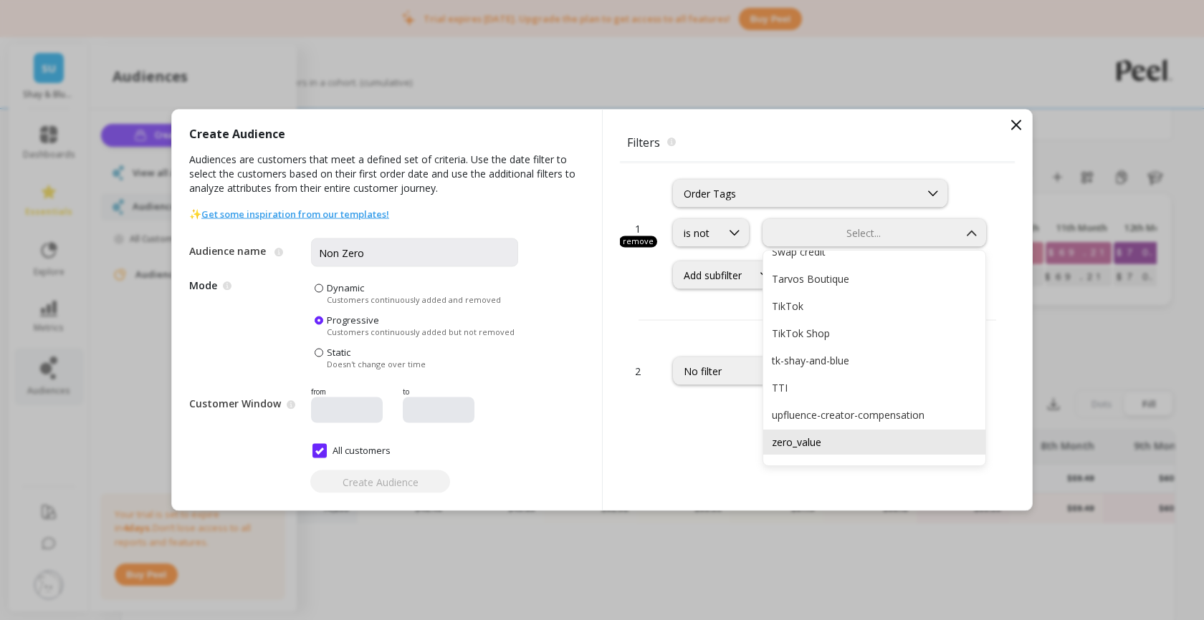
click at [797, 442] on div "zero_value" at bounding box center [874, 443] width 205 height 14
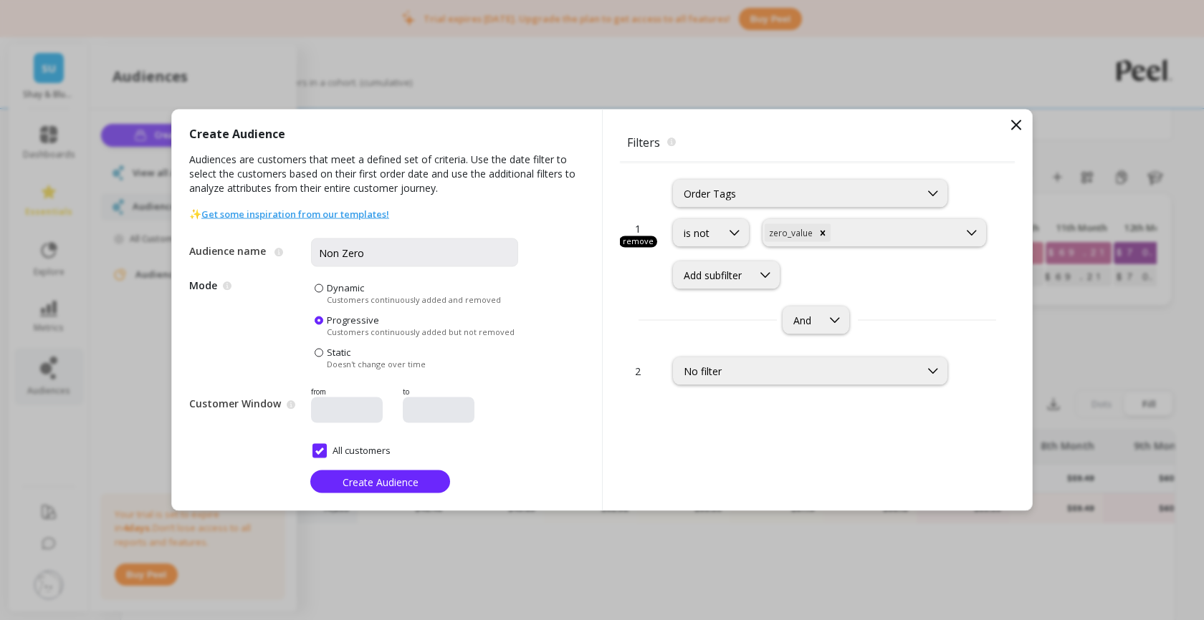
click at [352, 287] on span "Dynamic" at bounding box center [345, 288] width 37 height 13
click at [0, 0] on input "Dynamic Customers continuously added and removed" at bounding box center [0, 0] width 0 height 0
click at [375, 478] on span "Create Audience" at bounding box center [380, 482] width 76 height 14
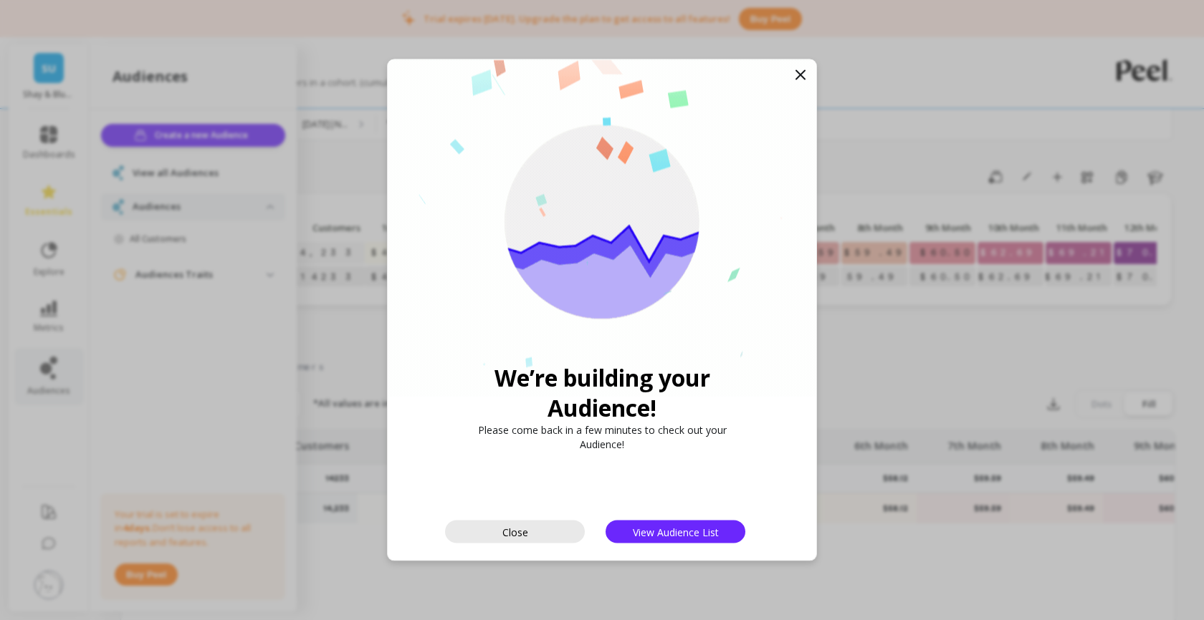
click at [531, 532] on button "Close" at bounding box center [515, 532] width 140 height 23
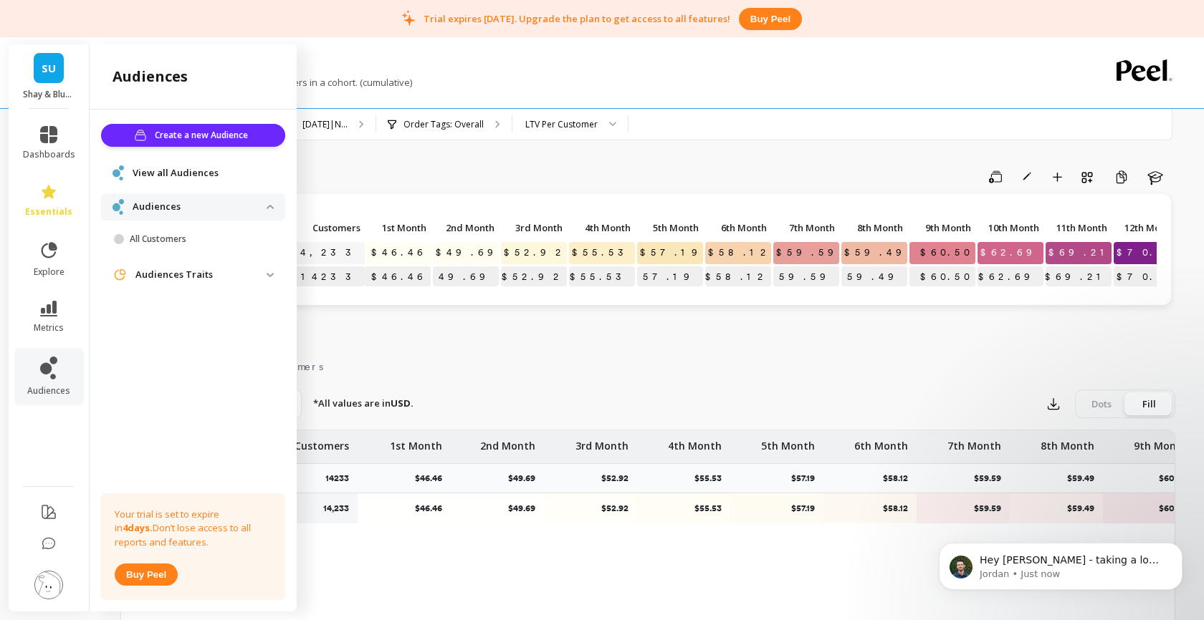
scroll to position [0, 0]
click at [1038, 559] on p "Hey [PERSON_NAME] - taking a look here." at bounding box center [1071, 561] width 185 height 14
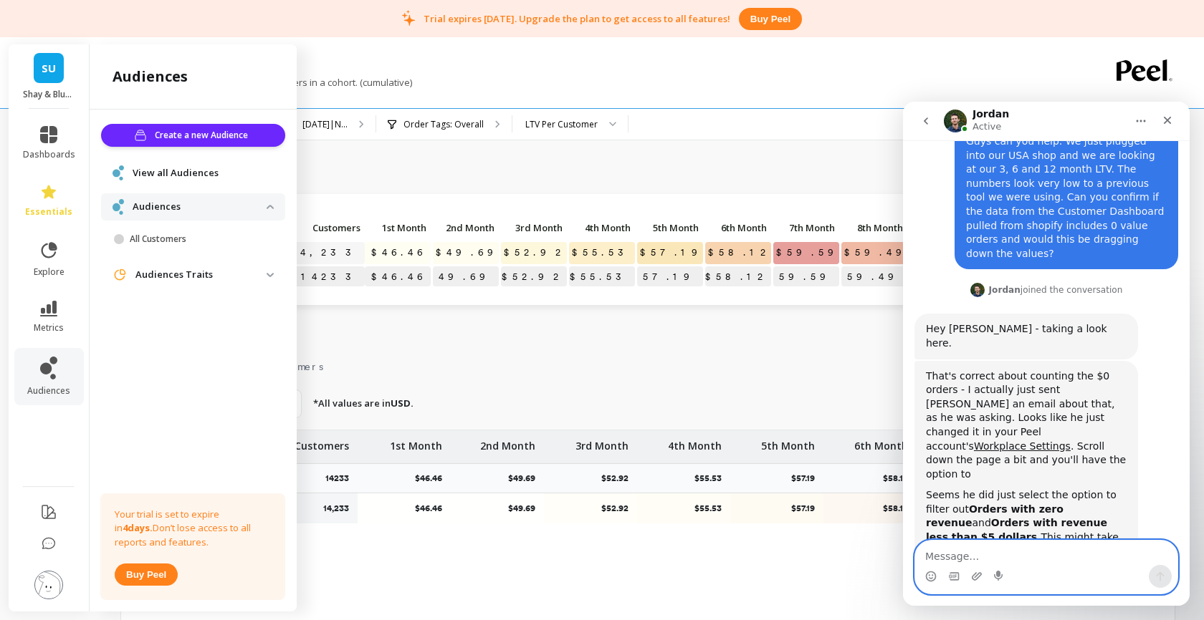
scroll to position [74, 0]
type textarea "Ah ok cool we are doubling up. Thanks."
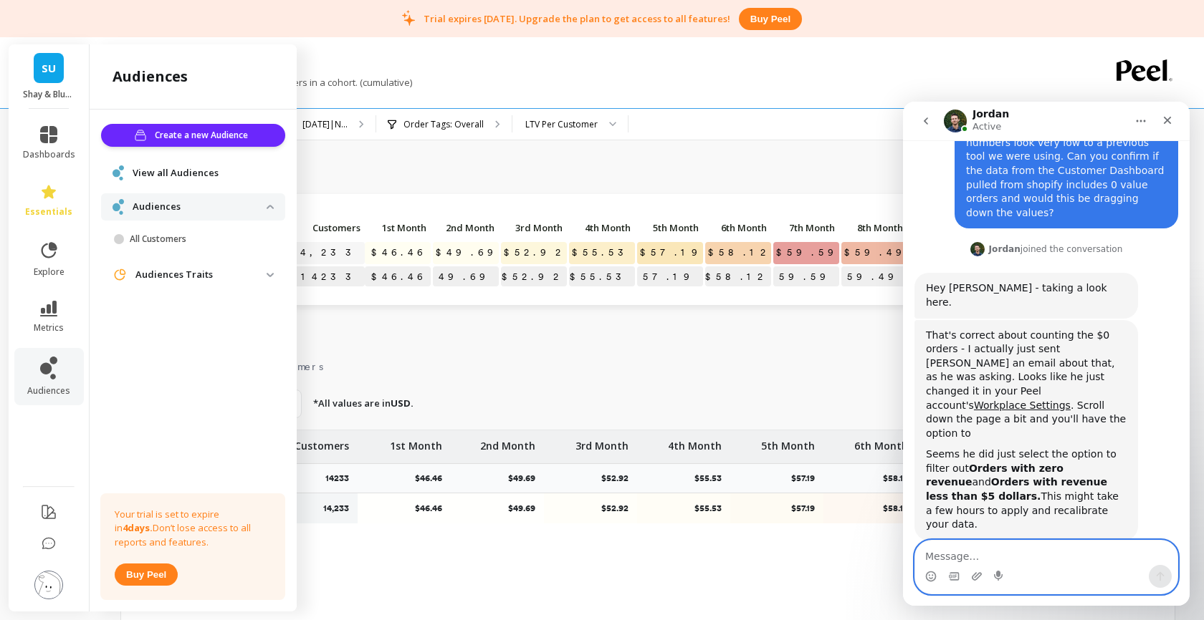
scroll to position [116, 0]
